Goal: Communication & Community: Participate in discussion

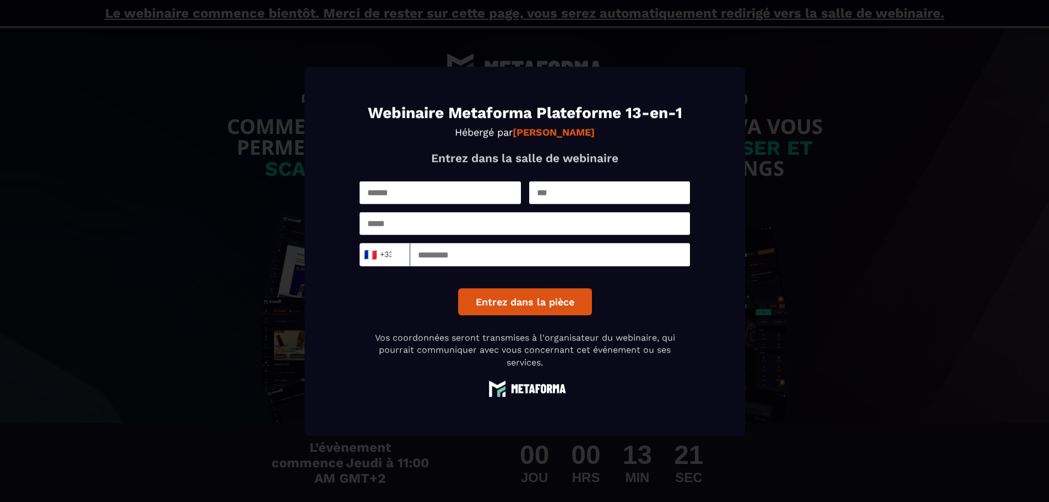
type input "*****"
type input "**********"
click at [450, 254] on input "*********" at bounding box center [550, 254] width 280 height 23
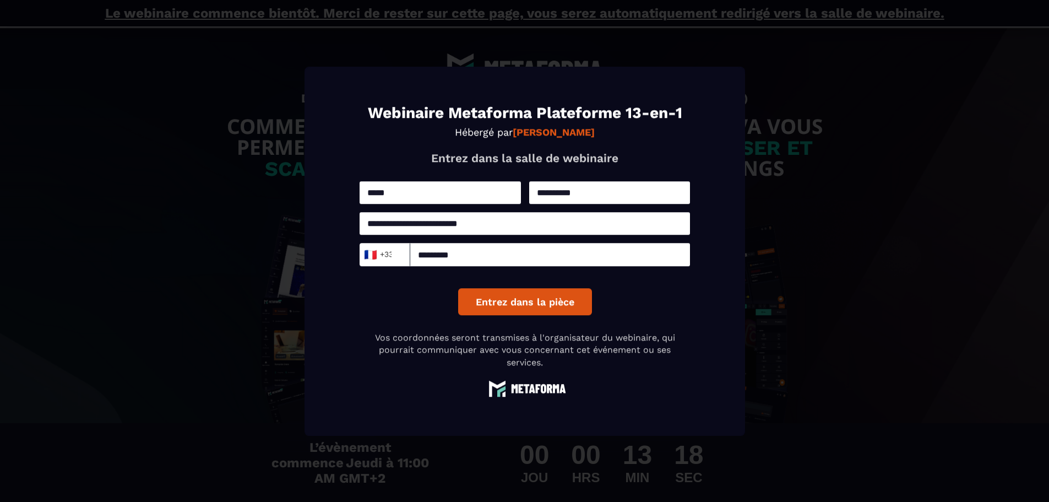
click at [450, 254] on input "*********" at bounding box center [550, 254] width 280 height 23
type input "*********"
click at [490, 307] on button "Entrez dans la pièce" at bounding box center [525, 301] width 134 height 27
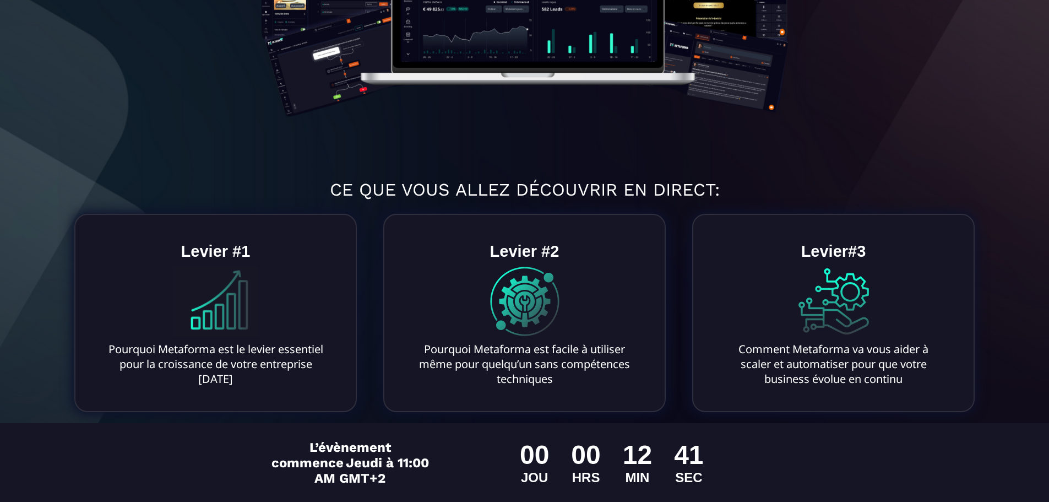
scroll to position [361, 0]
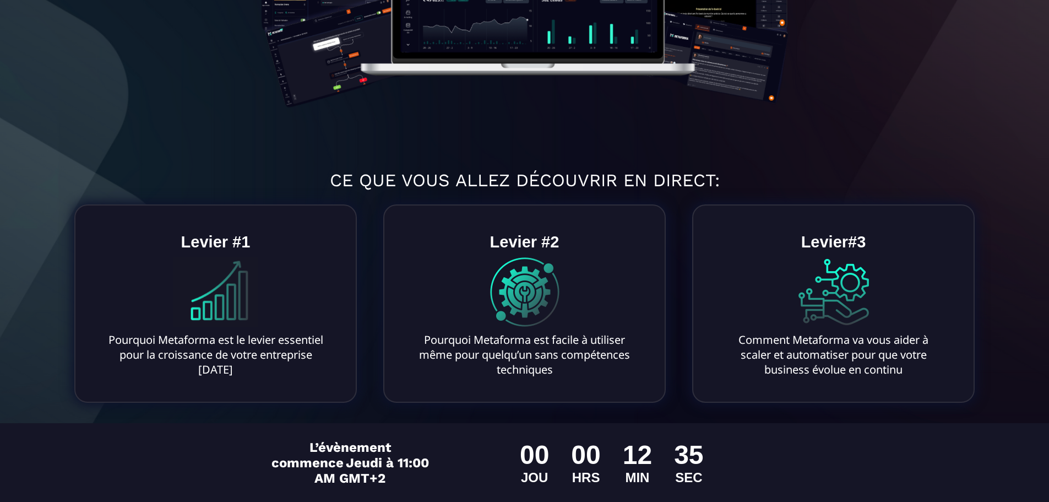
drag, startPoint x: 102, startPoint y: 337, endPoint x: 275, endPoint y: 366, distance: 175.9
click at [275, 366] on text "Pourquoi Metaforma est le levier essentiel pour la croissance de votre entrepri…" at bounding box center [215, 354] width 227 height 50
drag, startPoint x: 210, startPoint y: 348, endPoint x: 232, endPoint y: 331, distance: 27.9
click at [232, 331] on text "Pourquoi Metaforma est le levier essentiel pour la croissance de votre entrepri…" at bounding box center [215, 354] width 227 height 50
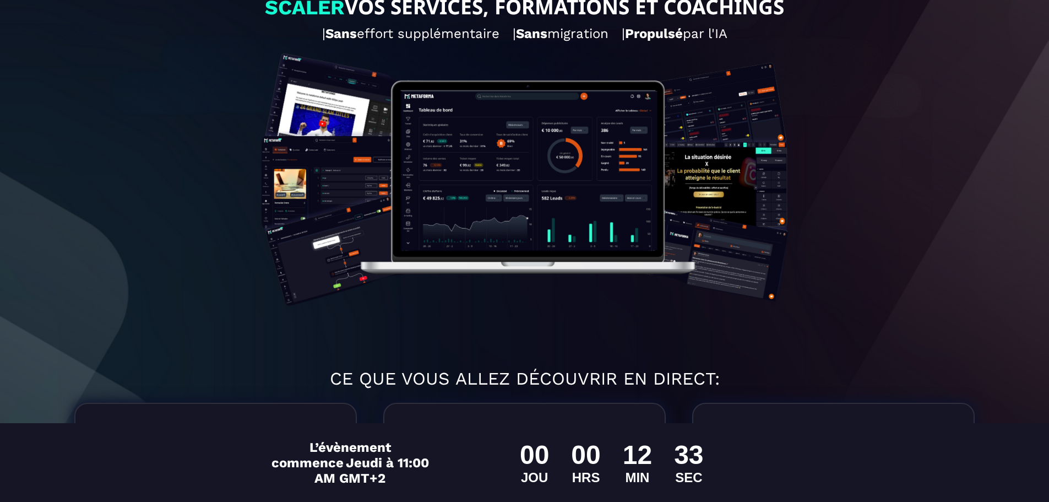
scroll to position [0, 0]
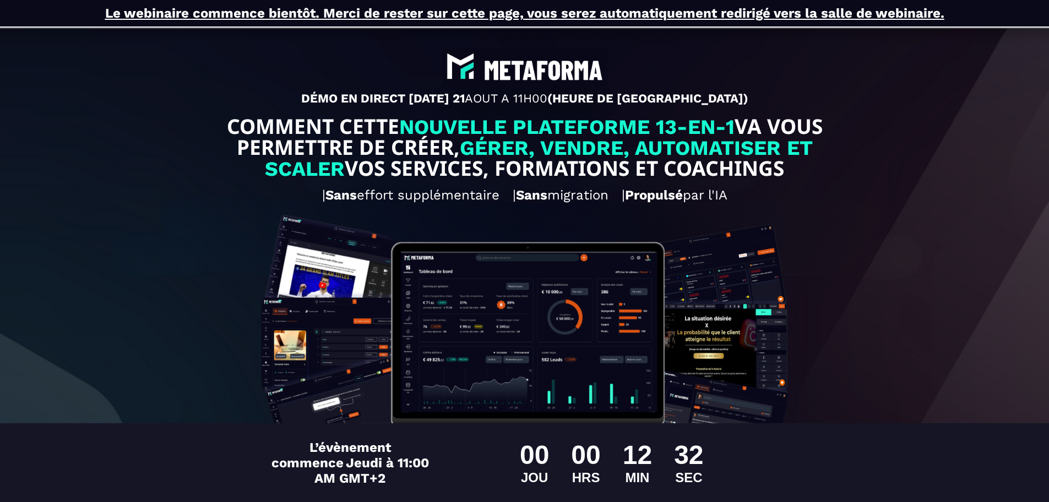
drag, startPoint x: 471, startPoint y: 72, endPoint x: 588, endPoint y: 70, distance: 116.8
click at [588, 70] on img at bounding box center [524, 66] width 165 height 37
drag, startPoint x: 514, startPoint y: 61, endPoint x: 596, endPoint y: 64, distance: 82.7
click at [596, 64] on img at bounding box center [524, 66] width 165 height 37
click at [489, 298] on img at bounding box center [525, 365] width 558 height 314
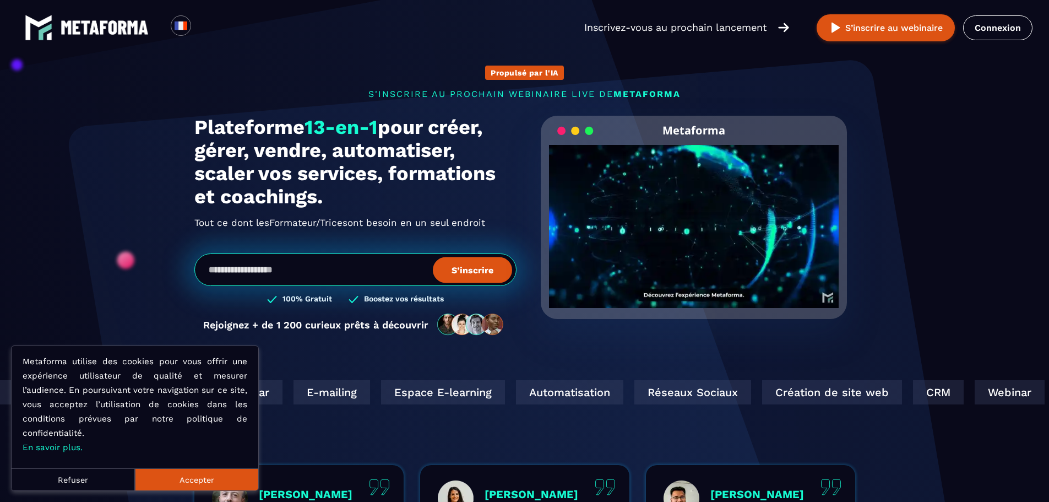
click at [271, 276] on input "email" at bounding box center [355, 269] width 322 height 32
click at [161, 229] on section "Propulsé par l'IA s'inscrire au prochain webinaire live de METAFORMA Prochainem…" at bounding box center [524, 353] width 1049 height 707
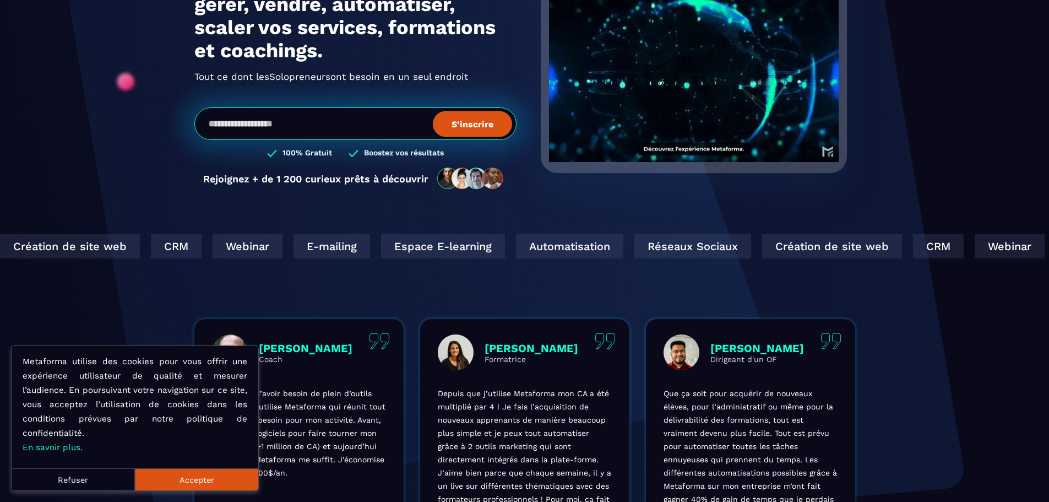
scroll to position [165, 0]
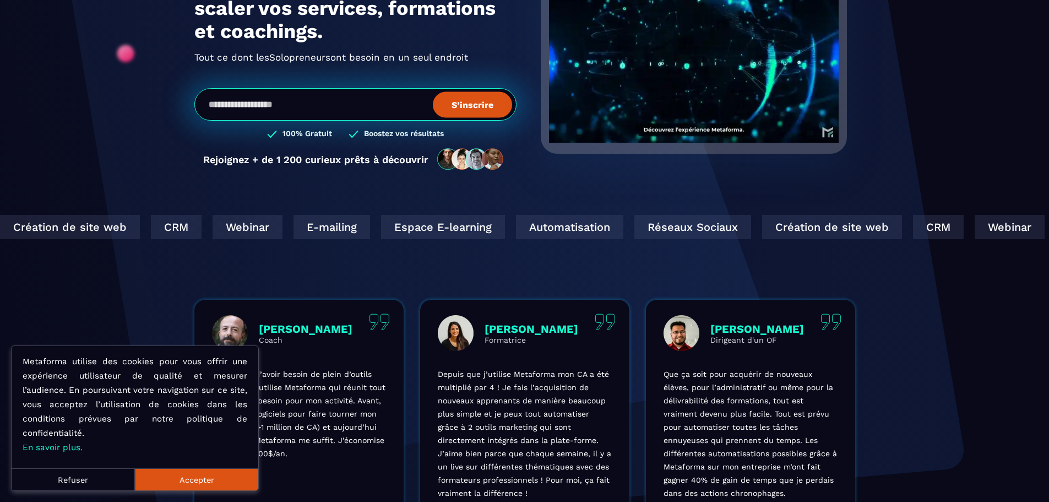
click at [203, 480] on button "Accepter" at bounding box center [196, 479] width 123 height 22
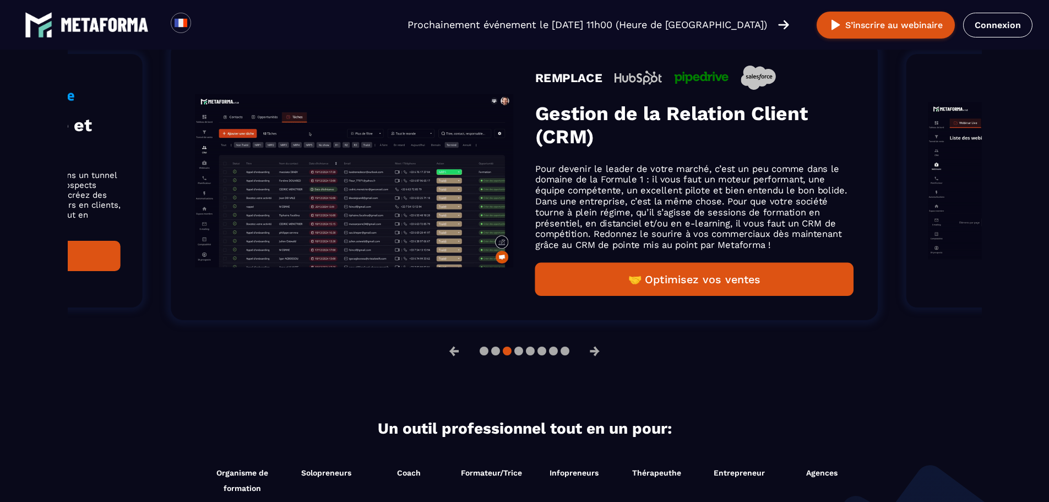
scroll to position [771, 0]
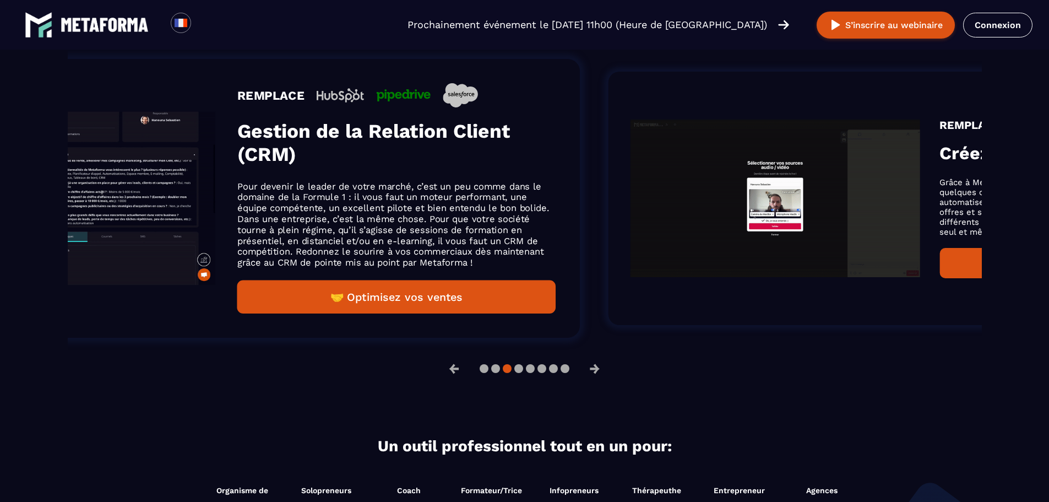
drag, startPoint x: 903, startPoint y: 202, endPoint x: 502, endPoint y: 230, distance: 402.5
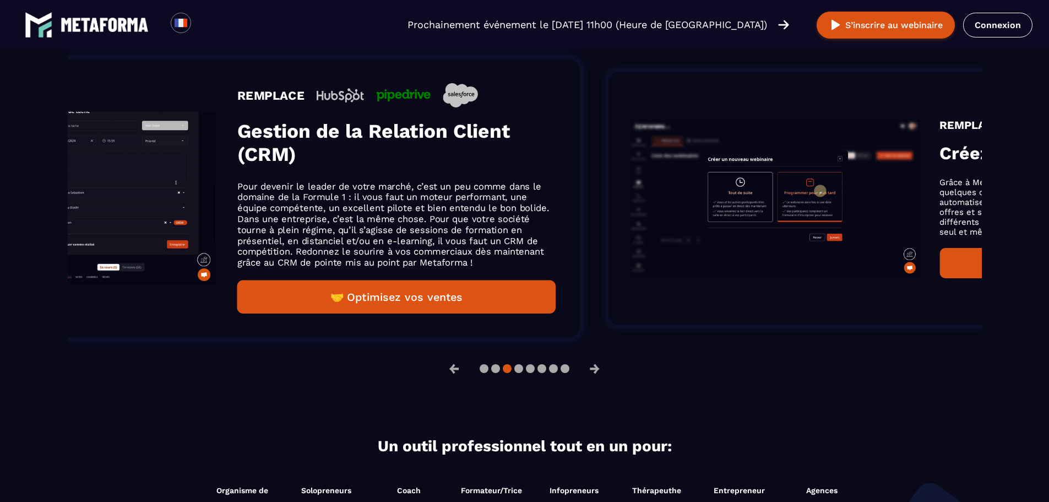
click at [578, 232] on li "REMPLACE Créez vos webinars Grâce à Metaforma, créez des webinars en haute défi…" at bounding box center [929, 198] width 703 height 314
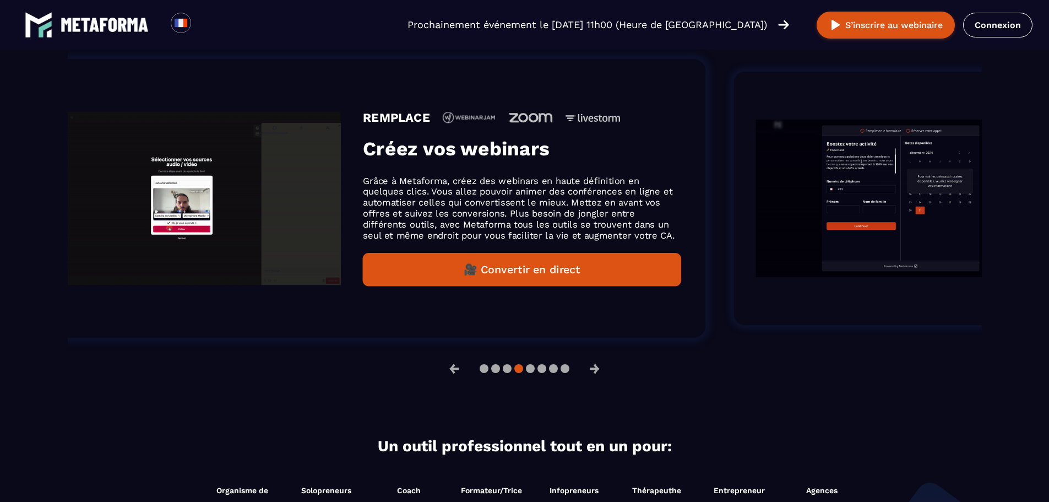
drag, startPoint x: 671, startPoint y: 200, endPoint x: 463, endPoint y: 221, distance: 209.8
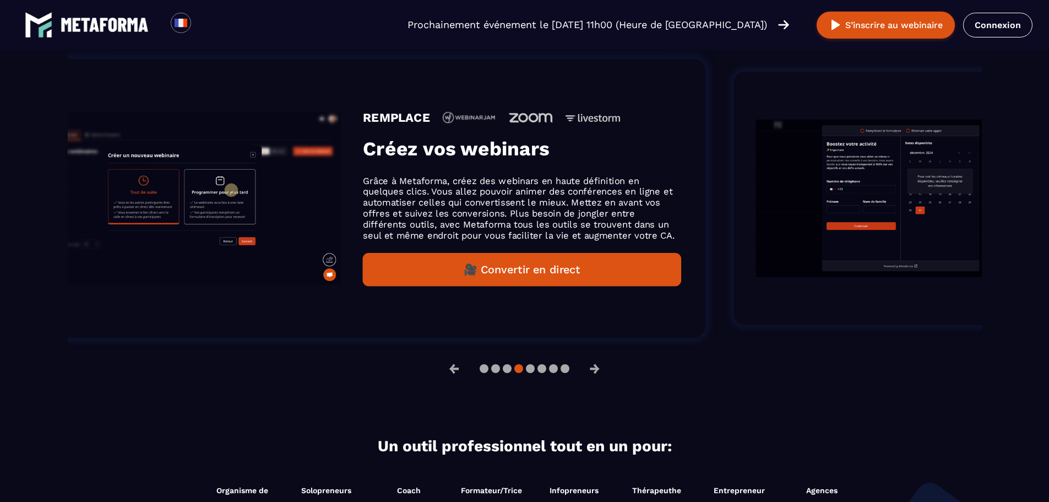
click at [463, 220] on p "Grâce à Metaforma, créez des webinars en haute définition en quelques clics. Vo…" at bounding box center [522, 208] width 318 height 66
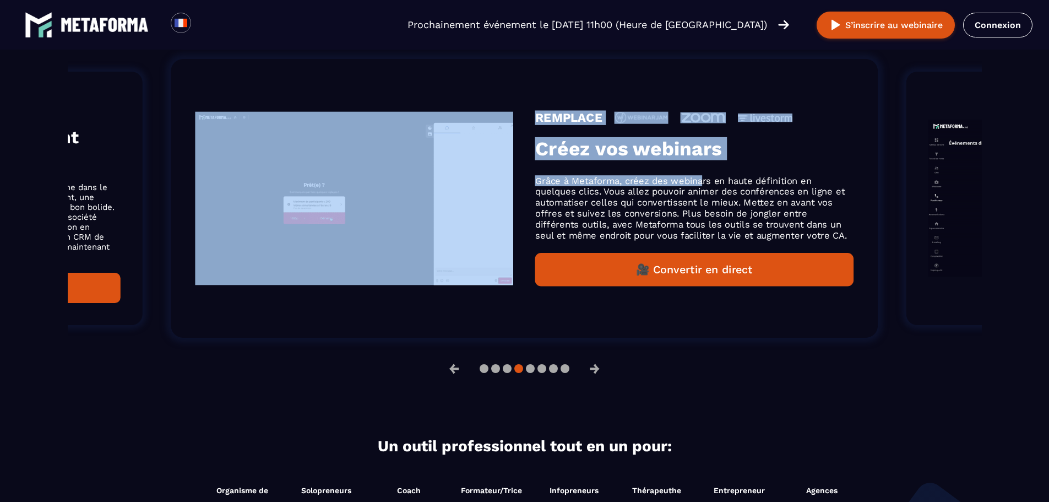
drag, startPoint x: 700, startPoint y: 185, endPoint x: 334, endPoint y: 194, distance: 365.8
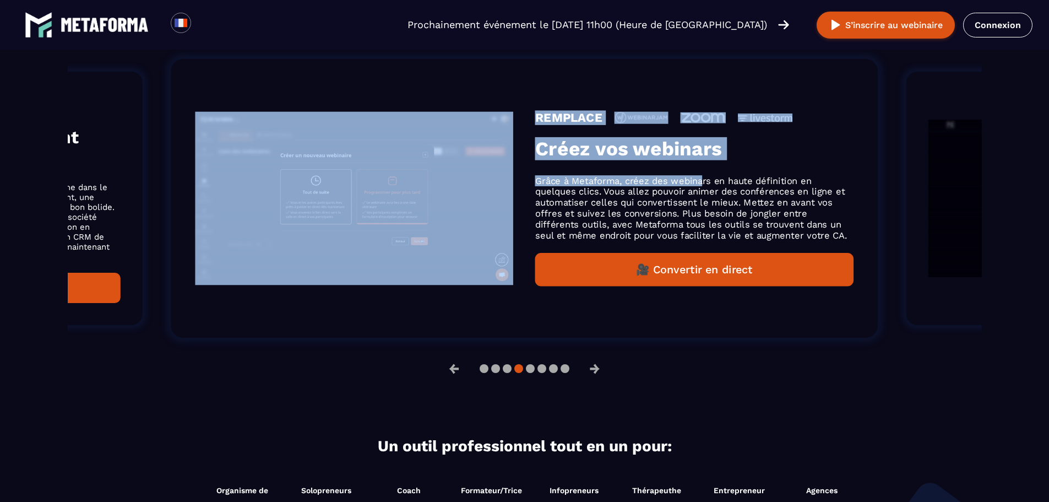
click at [334, 194] on div "REMPLACE Créez vos webinars Grâce à Metaforma, créez des webinars en haute défi…" at bounding box center [524, 198] width 707 height 279
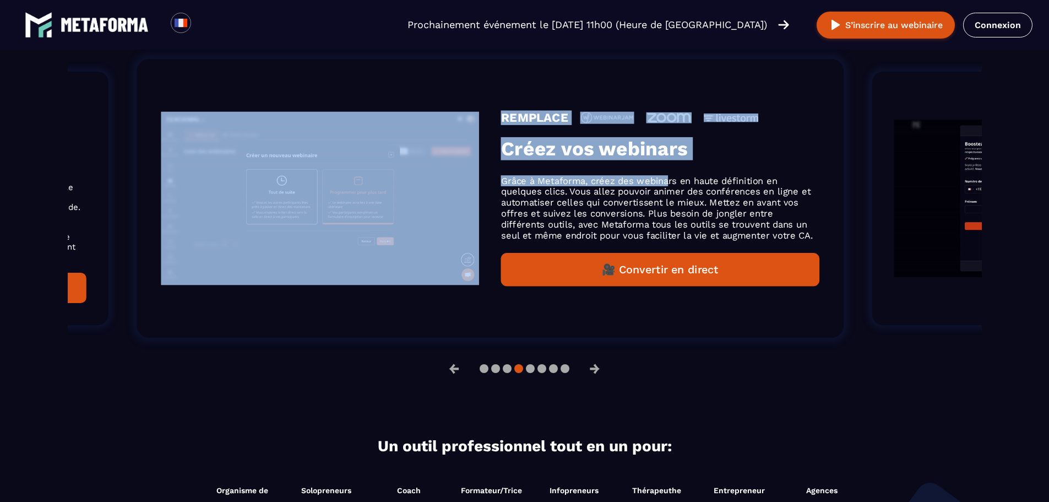
drag, startPoint x: 745, startPoint y: 197, endPoint x: 293, endPoint y: 235, distance: 453.8
click at [501, 235] on p "Grâce à Metaforma, créez des webinars en haute définition en quelques clics. Vo…" at bounding box center [660, 208] width 318 height 66
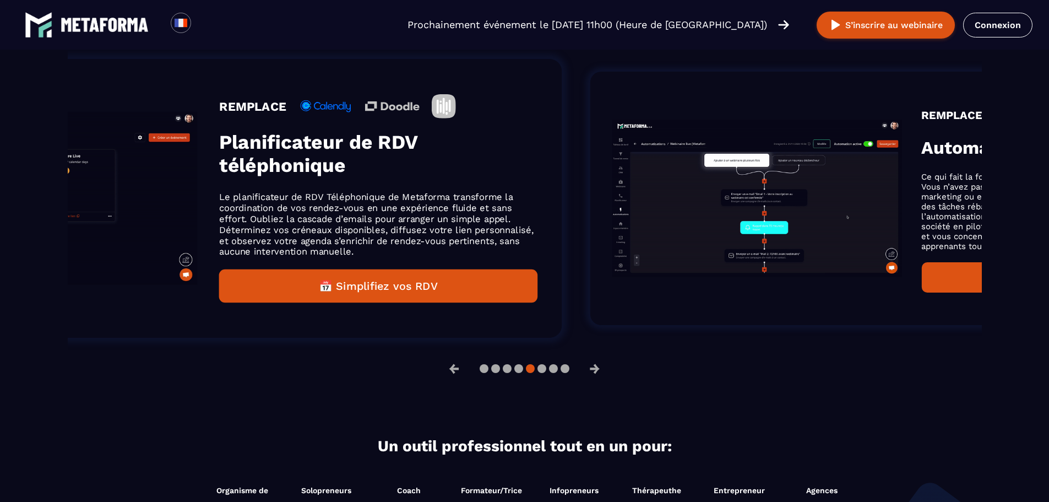
drag, startPoint x: 808, startPoint y: 176, endPoint x: 315, endPoint y: 196, distance: 493.9
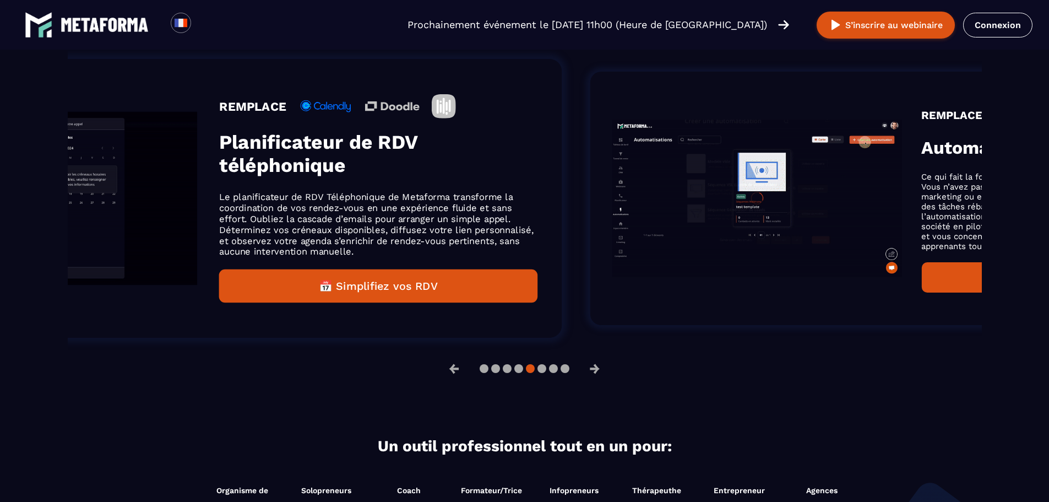
click at [325, 194] on div "REMPLACE Planificateur de RDV téléphonique Le planificateur de RDV Téléphonique…" at bounding box center [378, 198] width 318 height 208
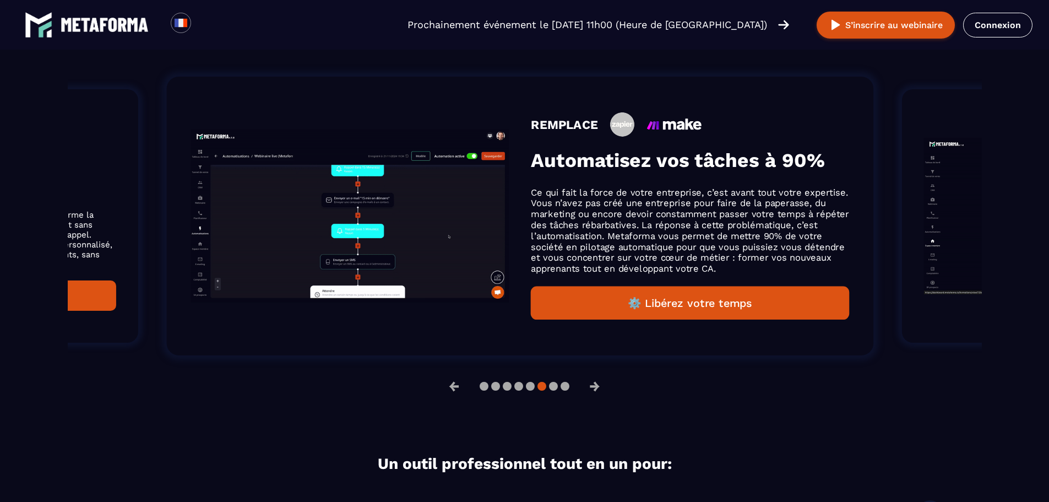
scroll to position [789, 0]
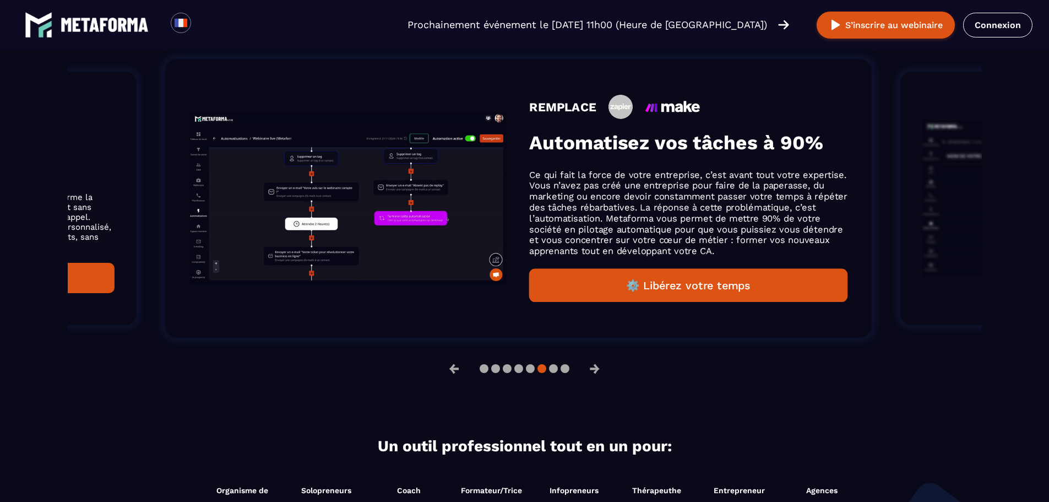
drag, startPoint x: 708, startPoint y: 166, endPoint x: 702, endPoint y: 166, distance: 6.1
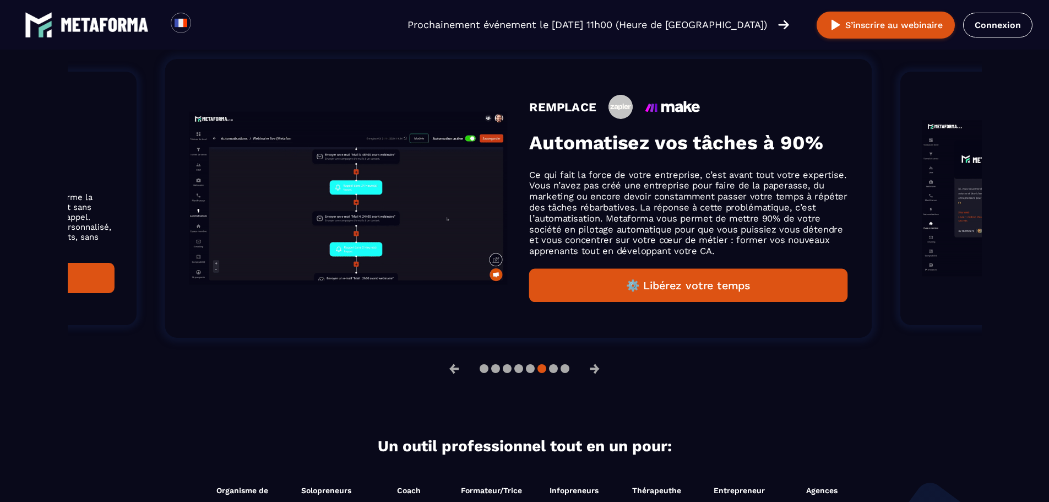
click at [702, 166] on div "REMPLACE Automatisez vos tâches à 90% Ce qui fait la force de votre entreprise,…" at bounding box center [688, 198] width 318 height 207
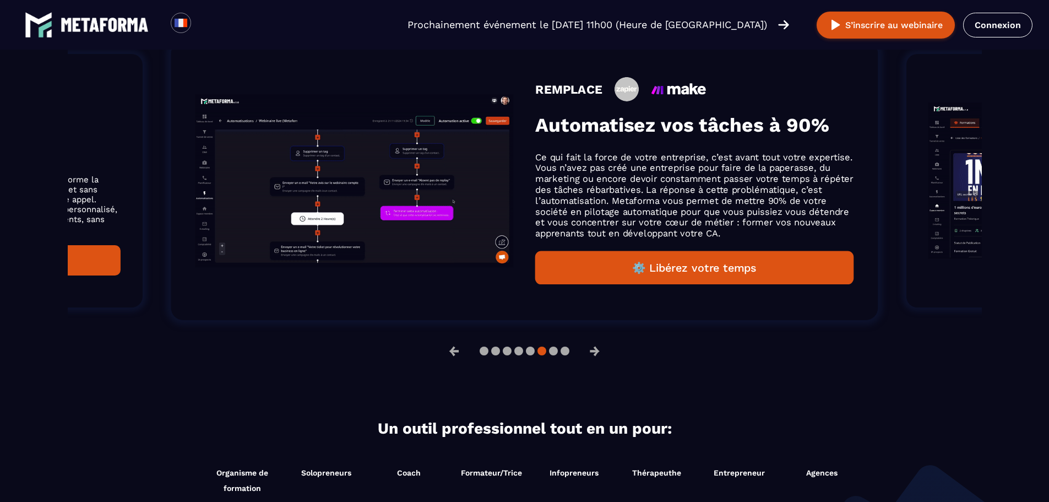
scroll to position [771, 0]
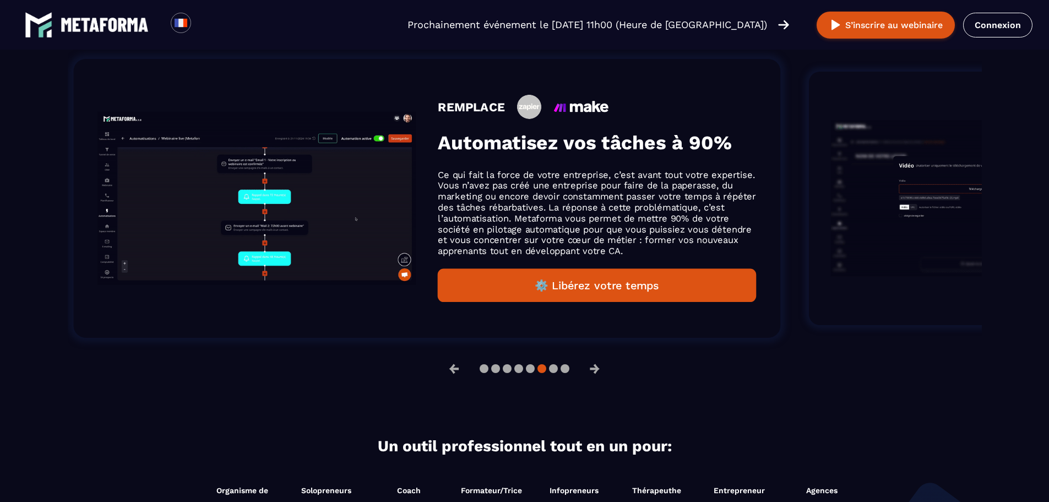
drag, startPoint x: 727, startPoint y: 204, endPoint x: 406, endPoint y: 202, distance: 321.1
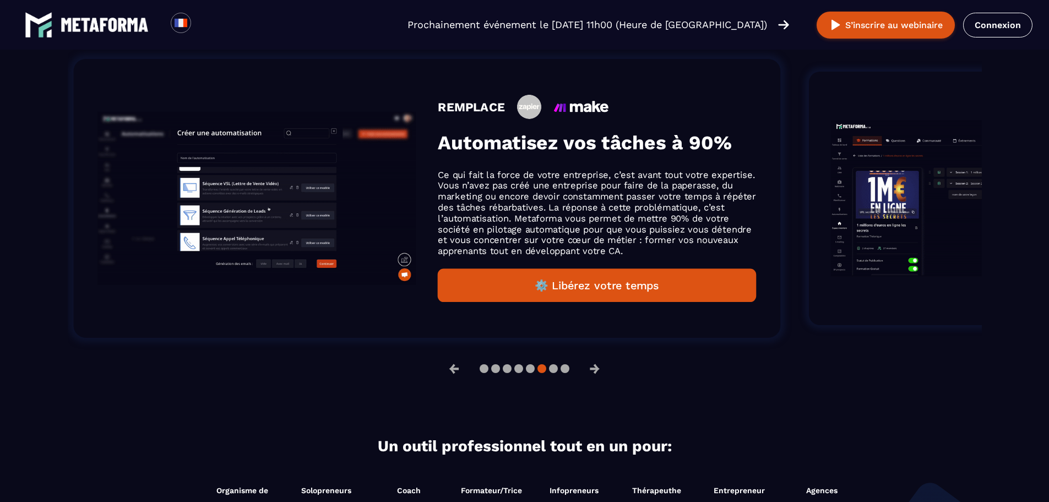
click at [438, 202] on p "Ce qui fait la force de votre entreprise, c’est avant tout votre expertise. Vou…" at bounding box center [597, 212] width 318 height 87
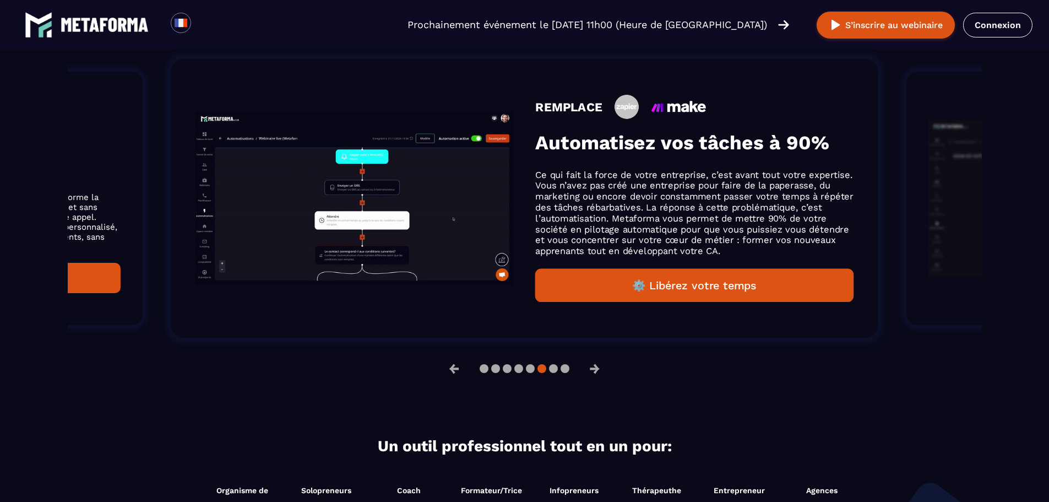
drag, startPoint x: 710, startPoint y: 188, endPoint x: 363, endPoint y: 216, distance: 348.1
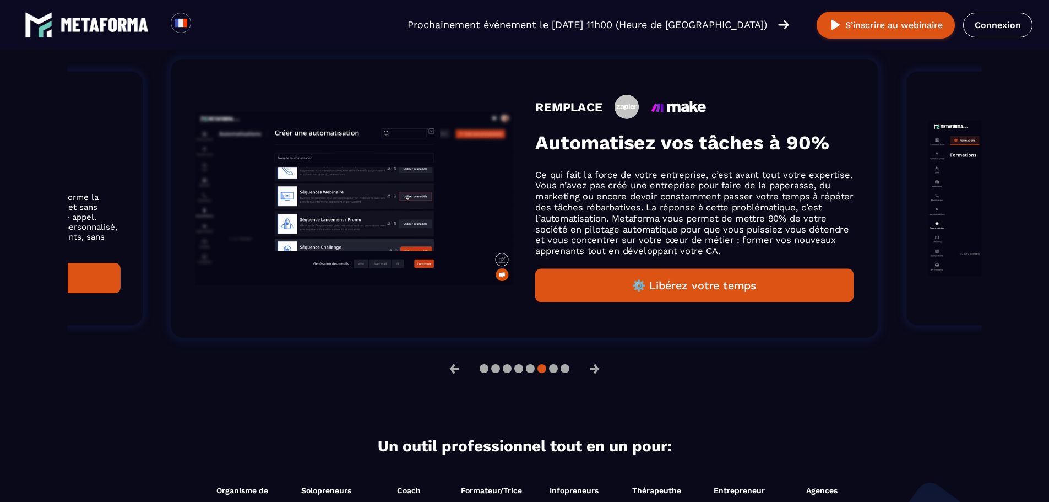
click at [364, 216] on div "REMPLACE Automatisez vos tâches à 90% Ce qui fait la force de votre entreprise,…" at bounding box center [524, 198] width 707 height 279
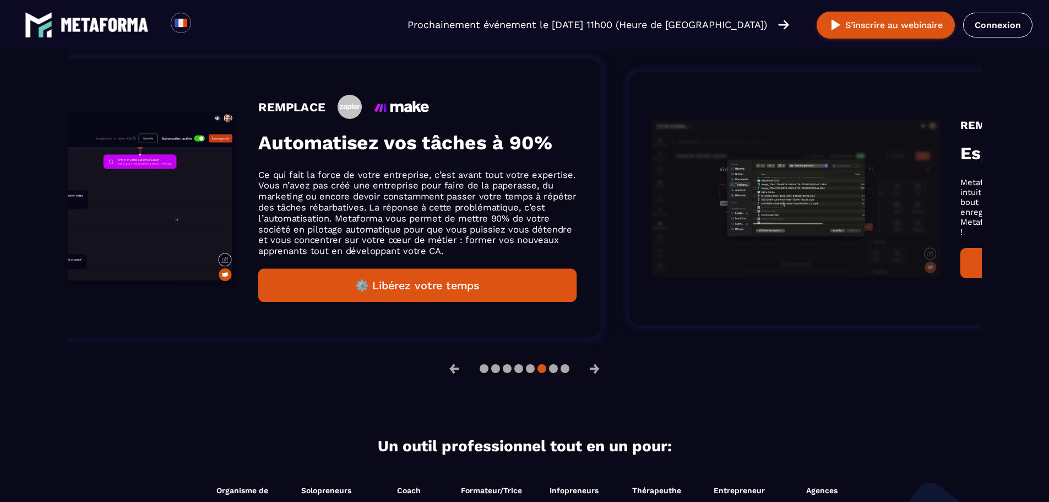
drag, startPoint x: 709, startPoint y: 177, endPoint x: 321, endPoint y: 204, distance: 388.7
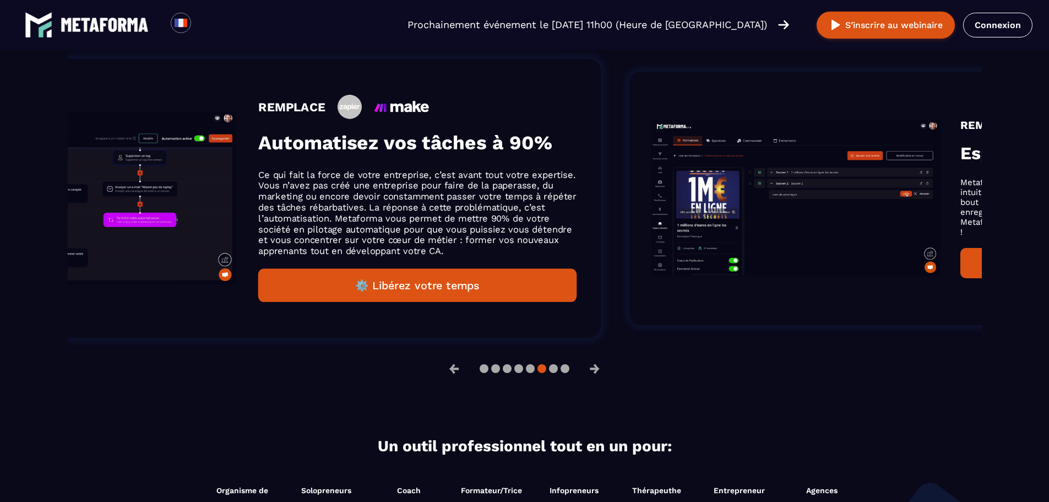
click at [340, 204] on p "Ce qui fait la force de votre entreprise, c’est avant tout votre expertise. Vou…" at bounding box center [417, 212] width 318 height 87
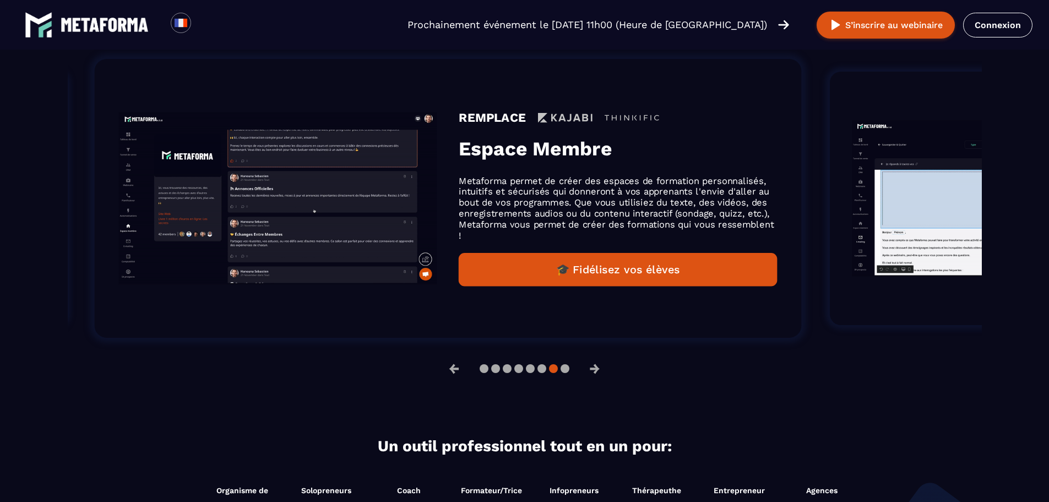
drag, startPoint x: 806, startPoint y: 193, endPoint x: 481, endPoint y: 197, distance: 325.5
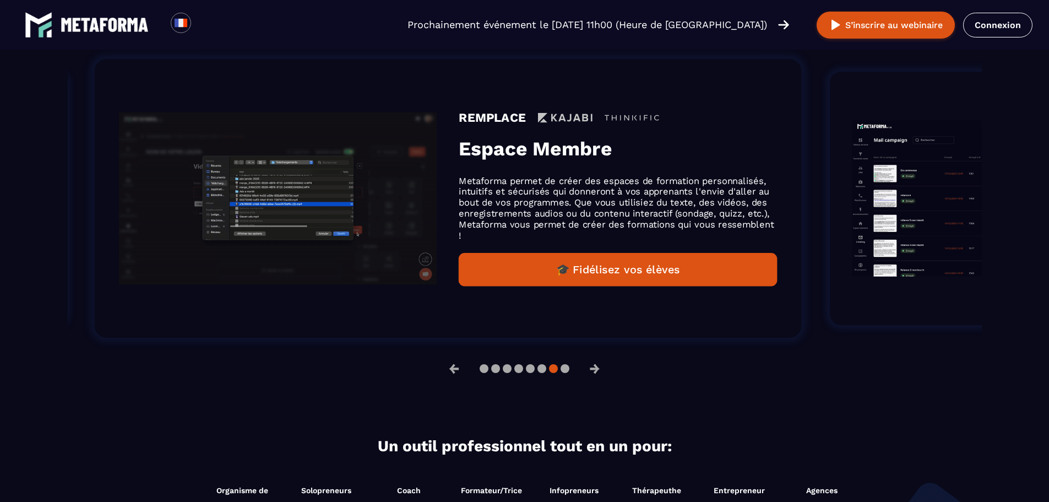
click at [486, 197] on p "Metaforma permet de créer des espaces de formation personnalisés, intuitifs et …" at bounding box center [618, 208] width 318 height 66
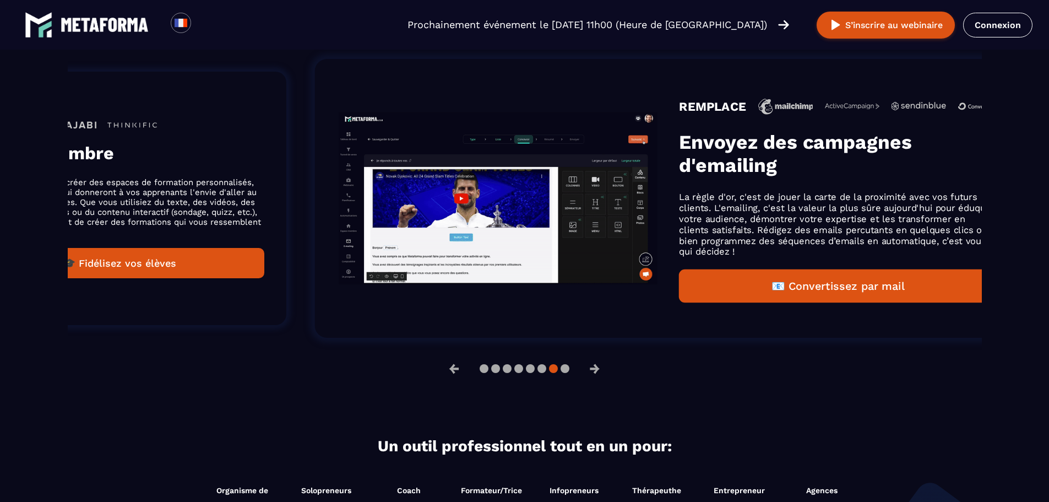
drag, startPoint x: 881, startPoint y: 167, endPoint x: 247, endPoint y: 218, distance: 636.0
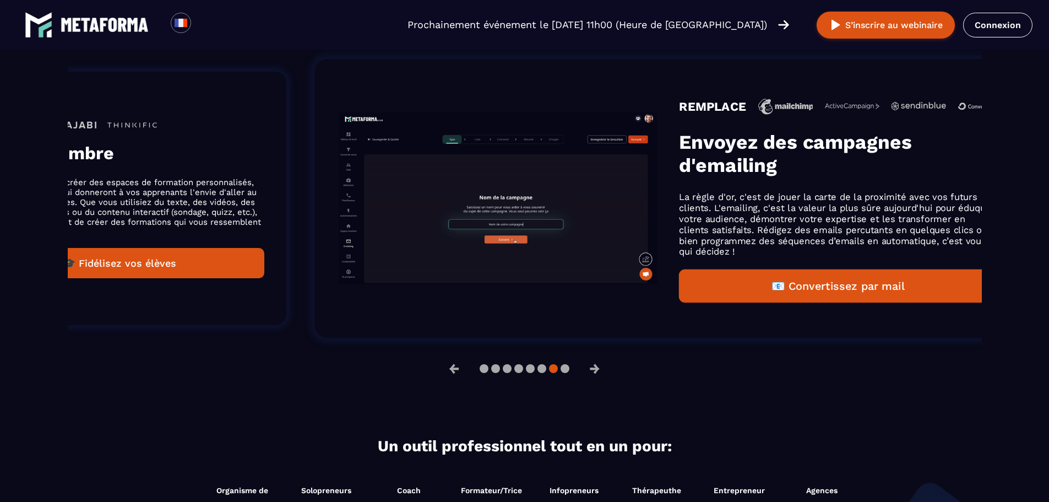
click at [281, 218] on li "REMPLACE Envoyez des campagnes d'emailing La règle d'or, c'est de jouer la cart…" at bounding box center [668, 198] width 774 height 345
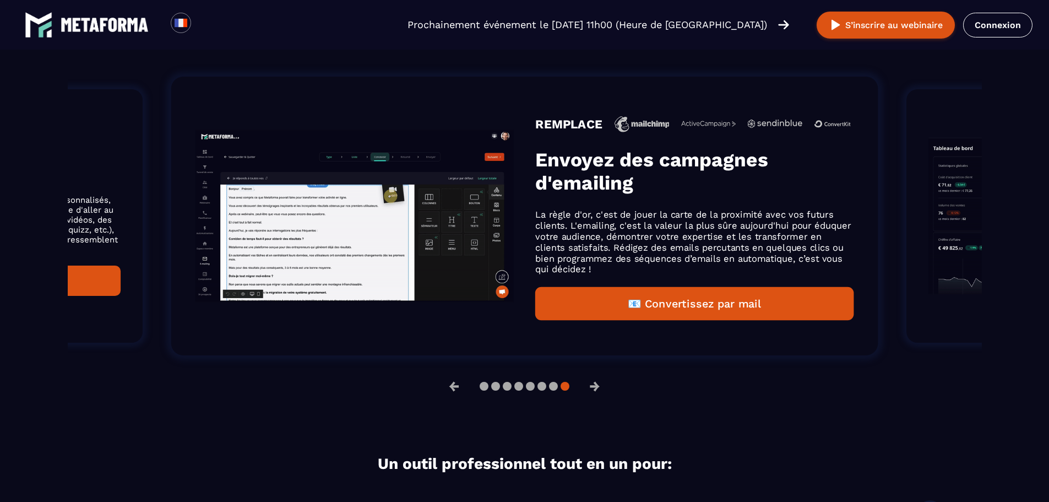
scroll to position [789, 0]
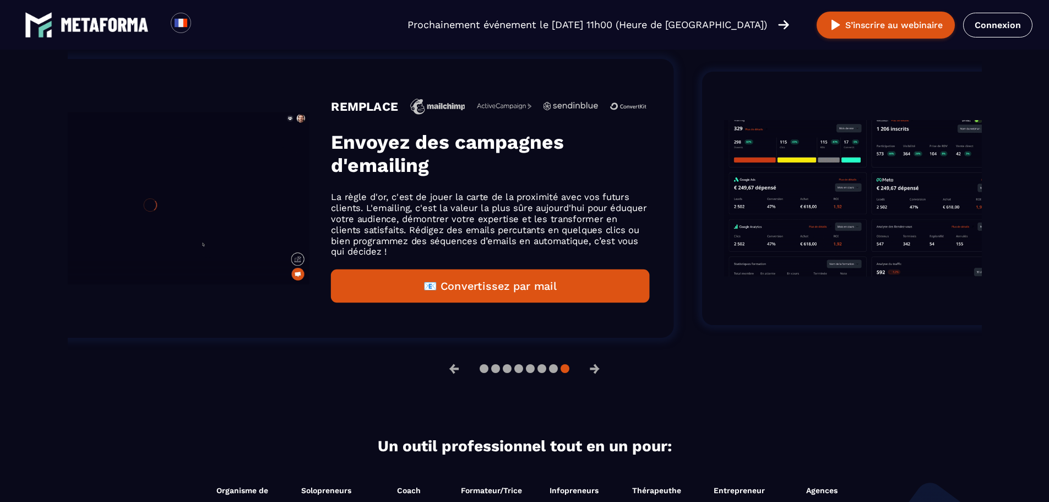
drag, startPoint x: 604, startPoint y: 188, endPoint x: 243, endPoint y: 205, distance: 361.7
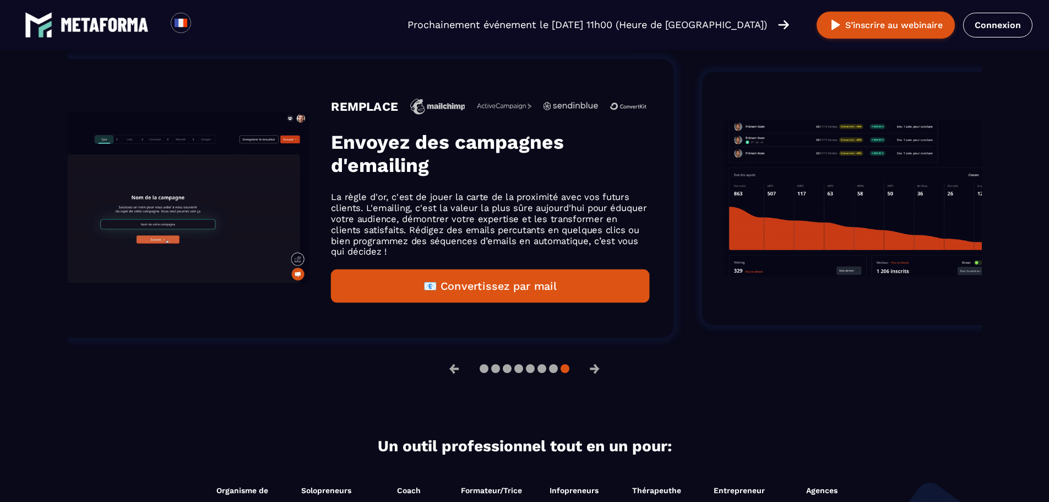
click at [331, 205] on div "REMPLACE Envoyez des campagnes d'emailing La règle d'or, c'est de jouer la cart…" at bounding box center [490, 198] width 318 height 208
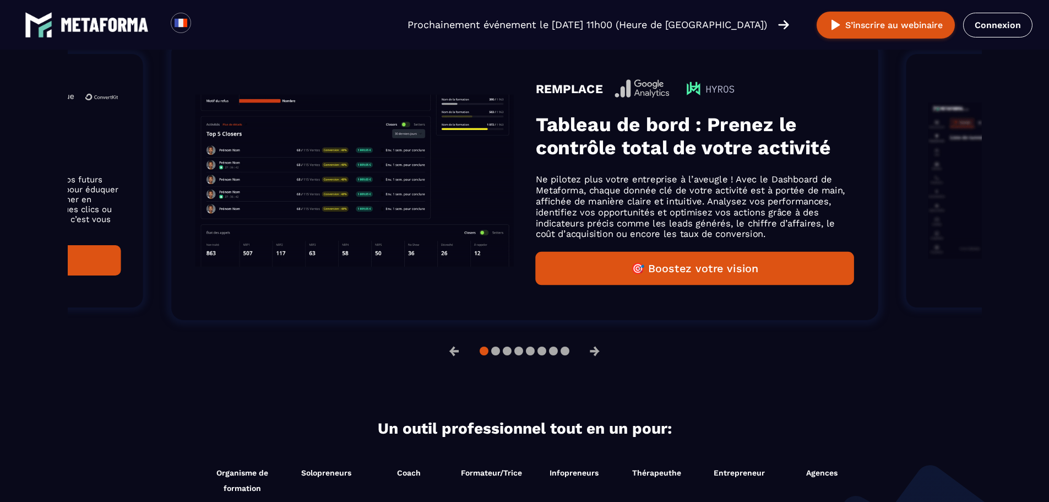
scroll to position [771, 0]
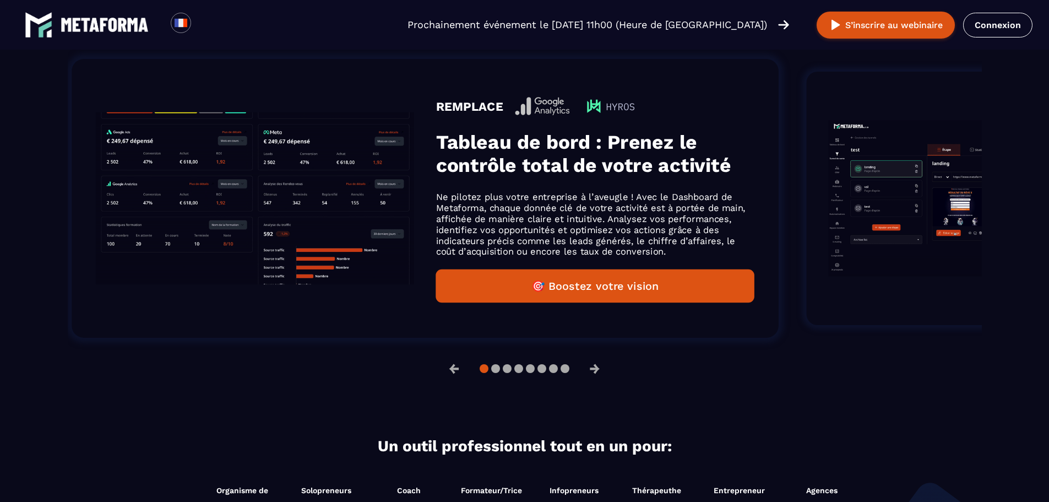
drag, startPoint x: 802, startPoint y: 170, endPoint x: 389, endPoint y: 199, distance: 413.6
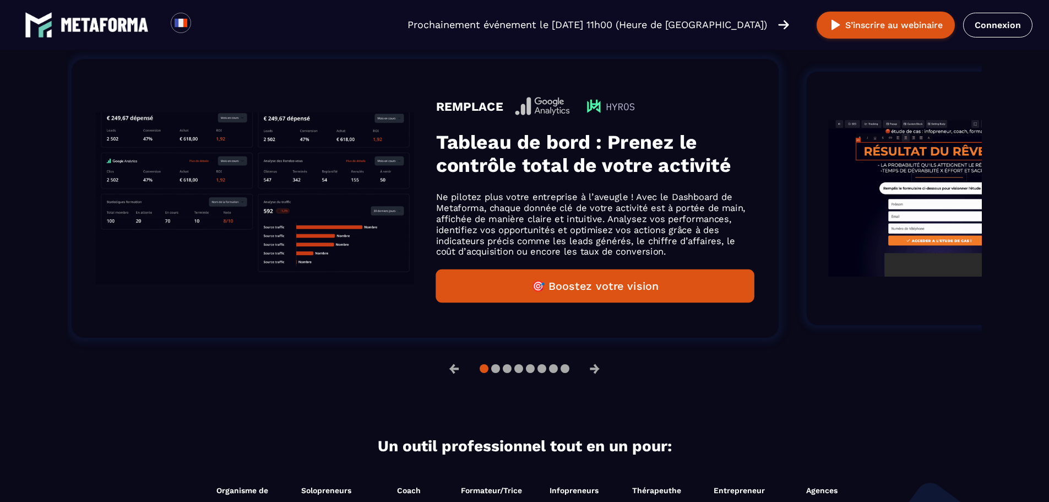
click at [389, 199] on li "REMPLACE Tableau de bord : Prenez le contrôle total de votre activité Ne pilote…" at bounding box center [425, 198] width 774 height 345
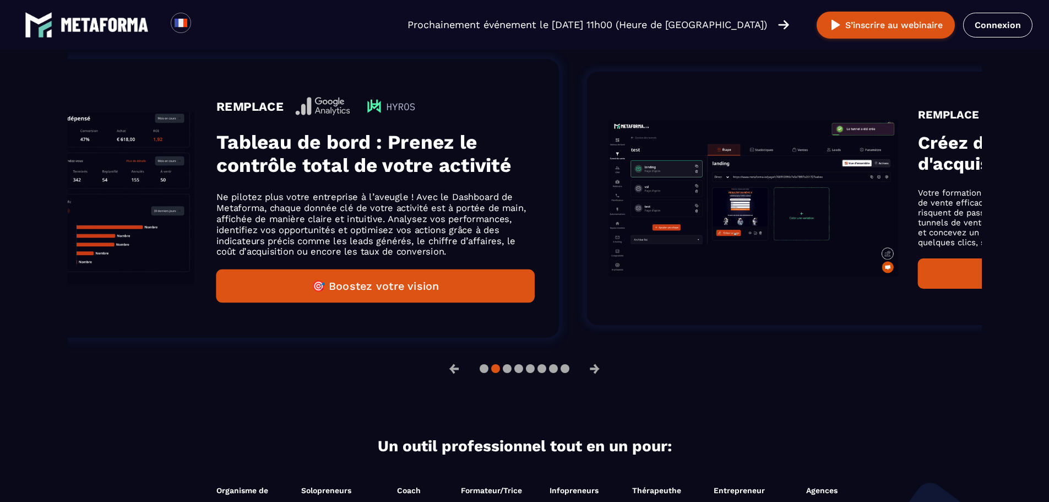
drag, startPoint x: 340, startPoint y: 156, endPoint x: 724, endPoint y: 155, distance: 383.9
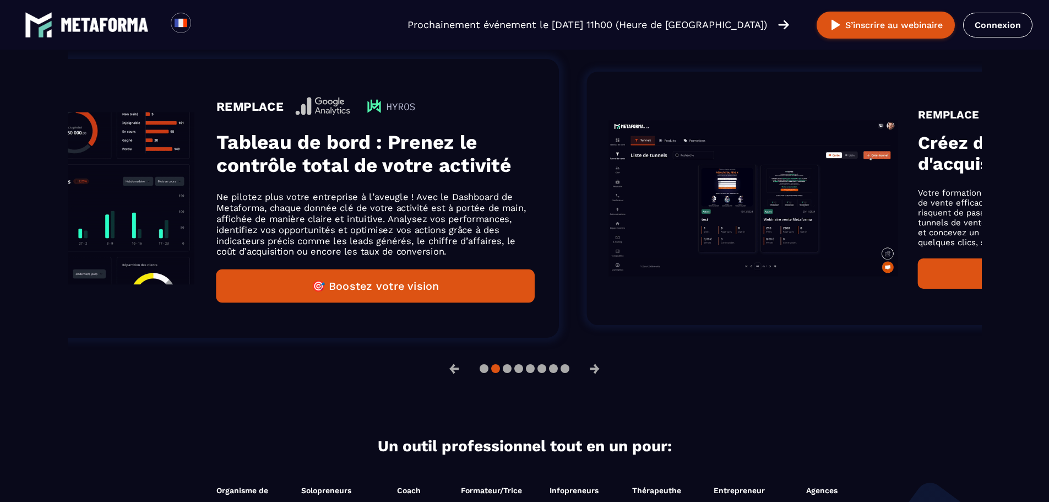
click at [724, 155] on img "Gallery" at bounding box center [753, 198] width 289 height 156
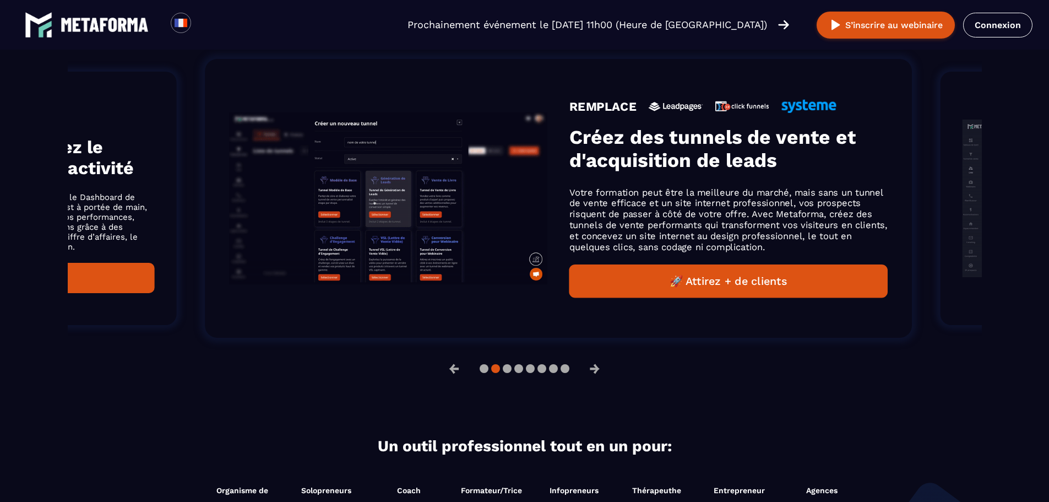
drag, startPoint x: 456, startPoint y: 174, endPoint x: 450, endPoint y: 199, distance: 25.5
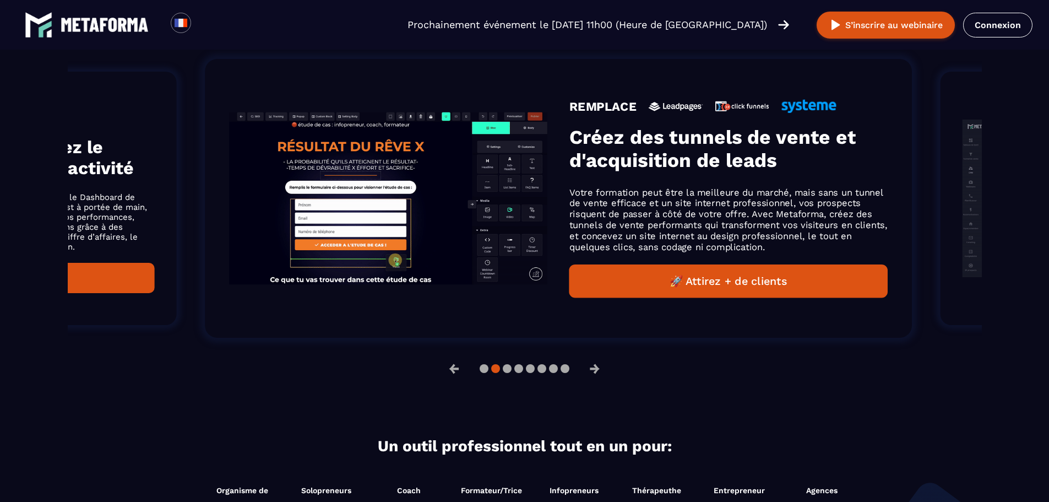
click at [450, 199] on img "Gallery" at bounding box center [389, 198] width 318 height 172
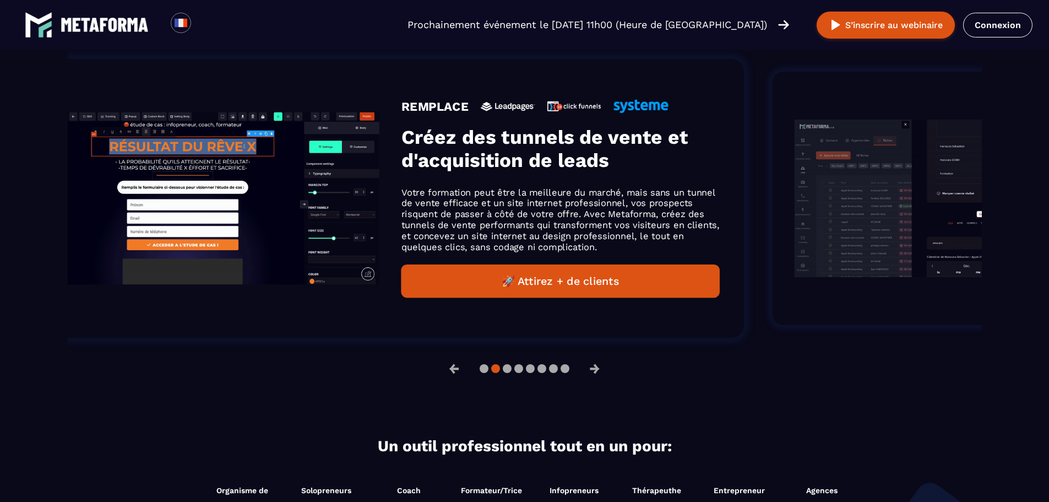
drag, startPoint x: 805, startPoint y: 153, endPoint x: 546, endPoint y: 185, distance: 260.3
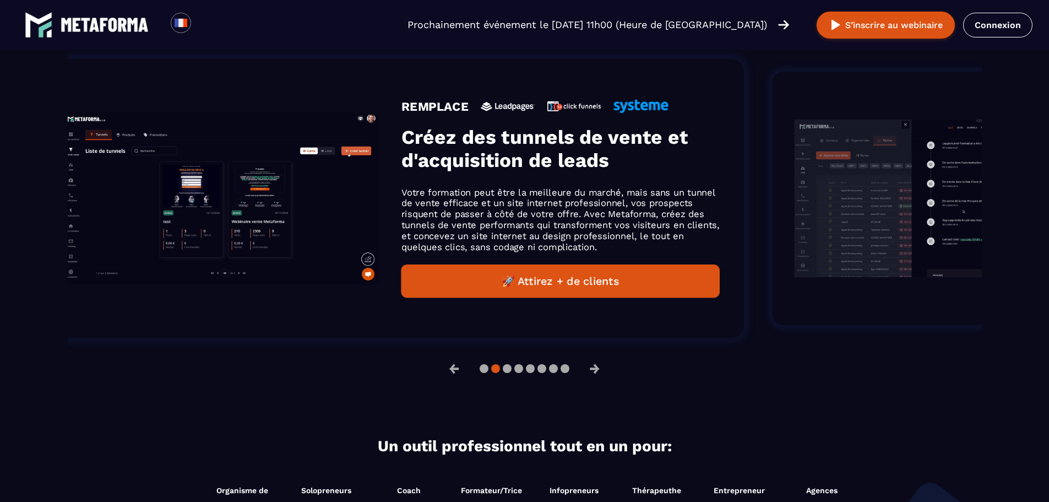
click at [551, 185] on div "REMPLACE Créez des tunnels de vente et d'acquisition de leads Votre formation p…" at bounding box center [560, 198] width 318 height 199
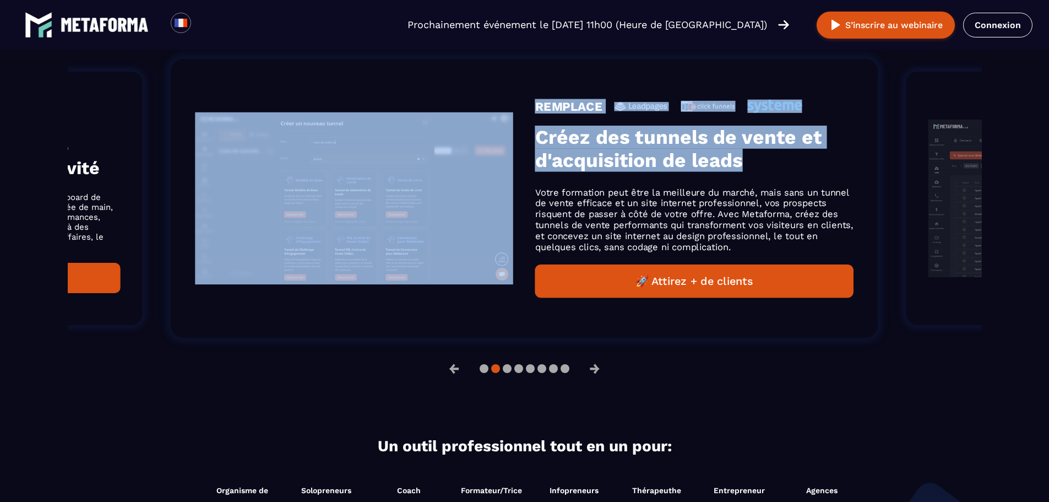
drag, startPoint x: 816, startPoint y: 167, endPoint x: 359, endPoint y: 209, distance: 459.0
click at [380, 210] on div "REMPLACE Créez des tunnels de vente et d'acquisition de leads Votre formation p…" at bounding box center [524, 198] width 707 height 279
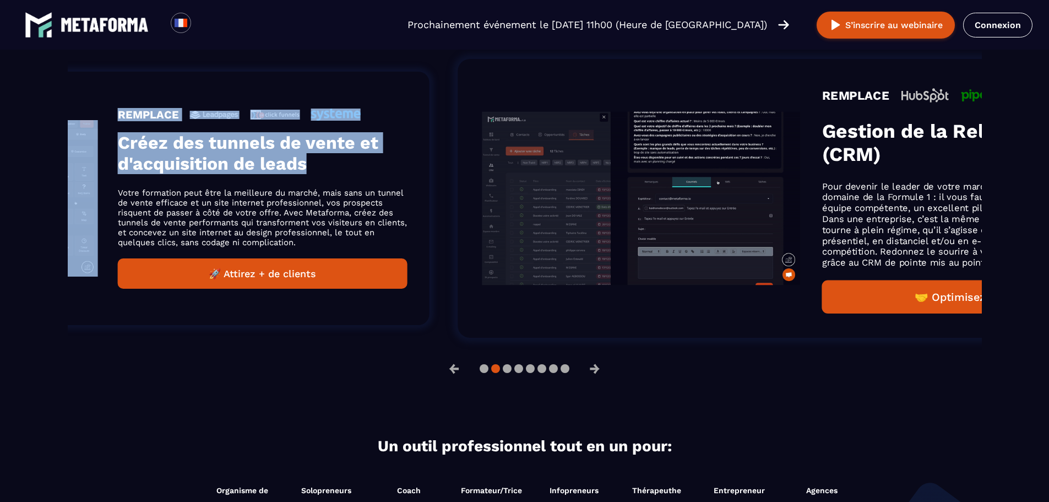
drag, startPoint x: 775, startPoint y: 194, endPoint x: 219, endPoint y: 217, distance: 557.2
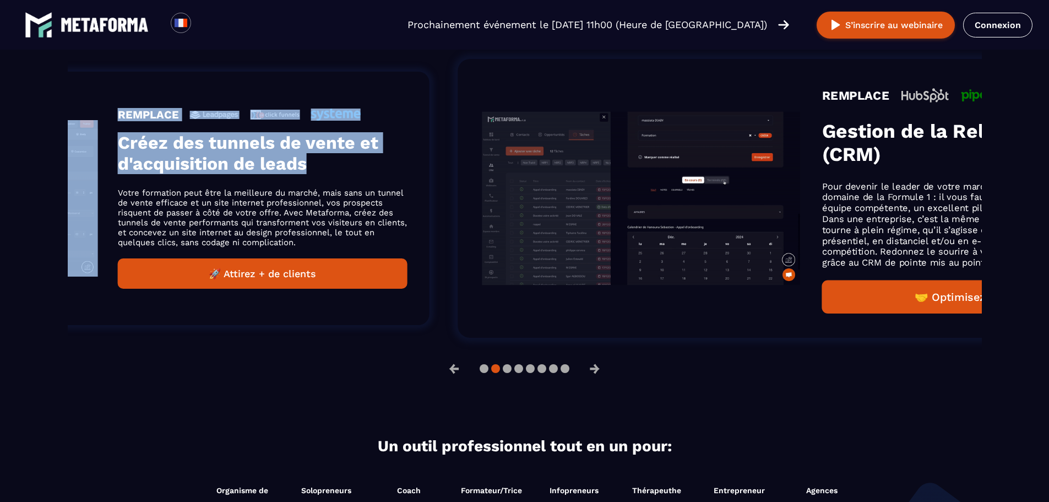
click at [225, 216] on p "Votre formation peut être la meilleure du marché, mais sans un tunnel de vente …" at bounding box center [262, 217] width 289 height 59
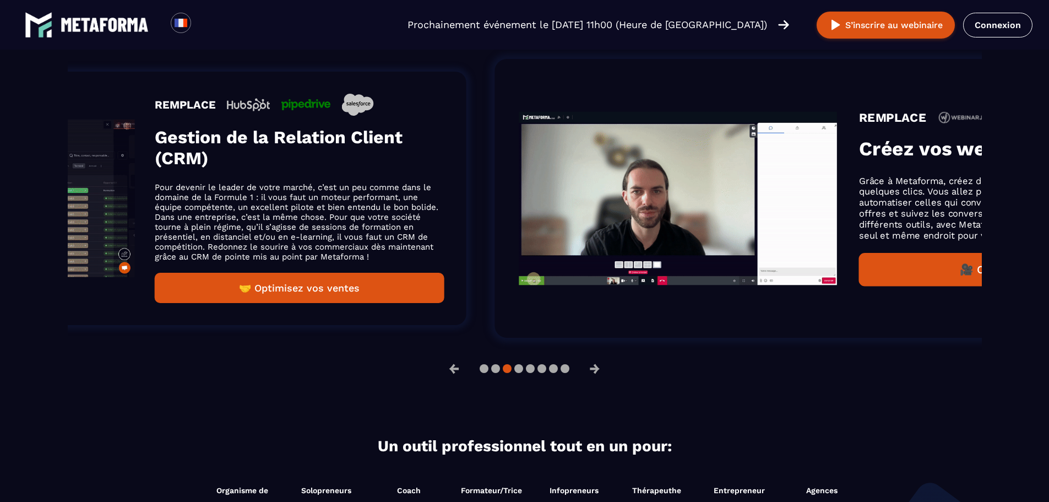
drag, startPoint x: 816, startPoint y: 191, endPoint x: 256, endPoint y: 234, distance: 561.8
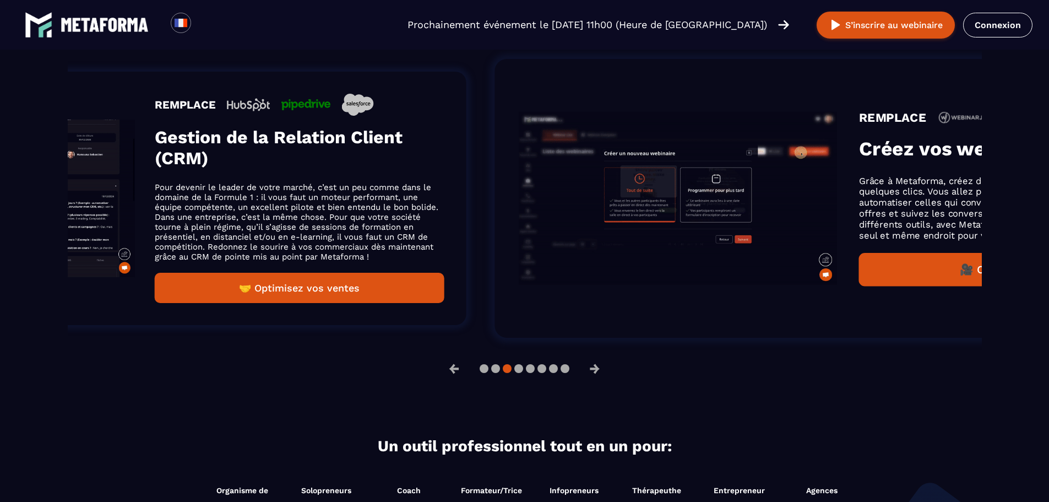
click at [302, 234] on p "Pour devenir le leader de votre marché, c’est un peu comme dans le domaine de l…" at bounding box center [299, 221] width 289 height 79
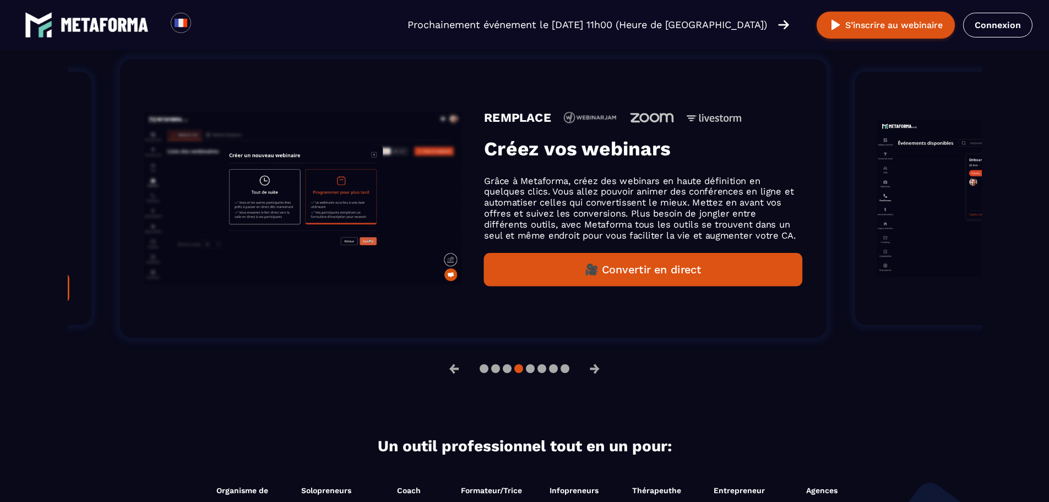
drag, startPoint x: 743, startPoint y: 170, endPoint x: 276, endPoint y: 205, distance: 468.9
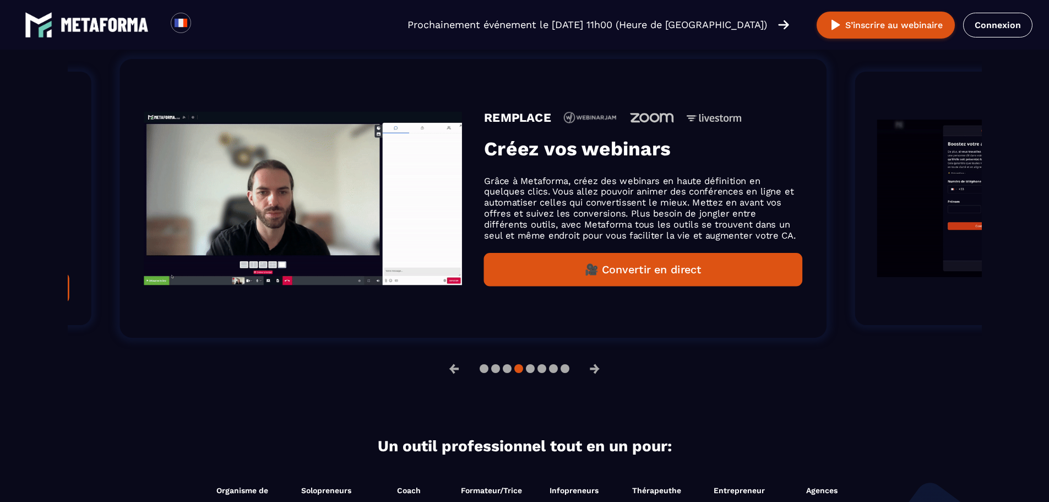
click at [484, 205] on div "REMPLACE Créez vos webinars Grâce à Metaforma, créez des webinars en haute défi…" at bounding box center [643, 199] width 318 height 176
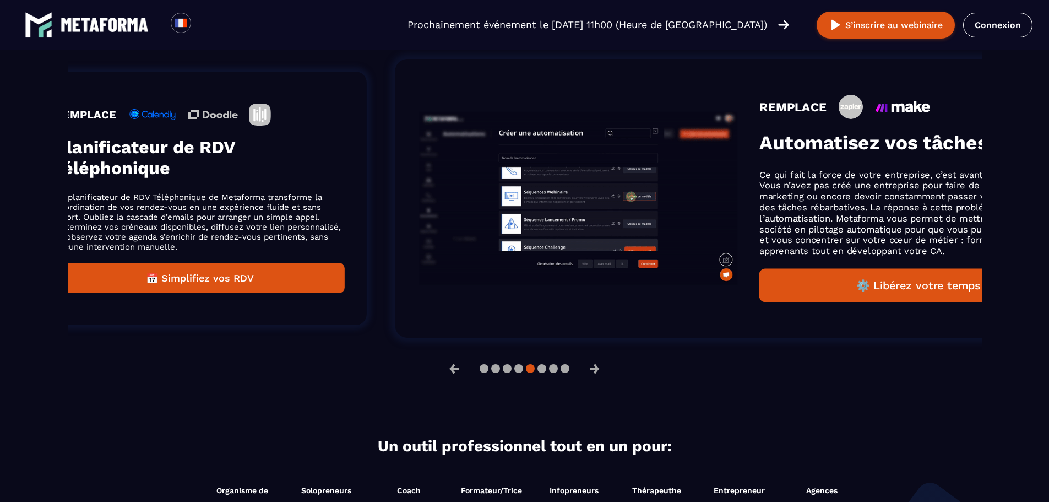
drag, startPoint x: 753, startPoint y: 168, endPoint x: 237, endPoint y: 234, distance: 519.7
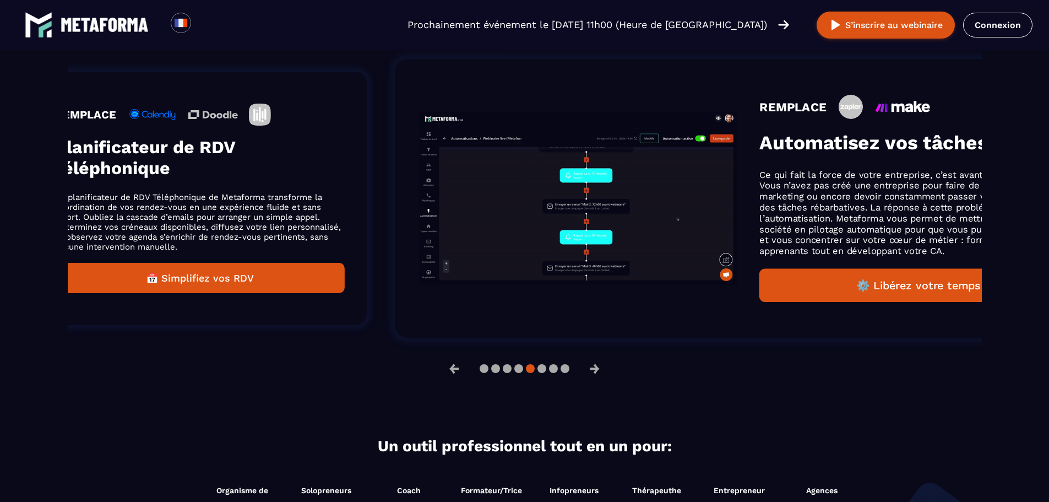
click at [264, 238] on div "REMPLACE Planificateur de RDV téléphonique Le planificateur de RDV Téléphonique…" at bounding box center [199, 198] width 289 height 189
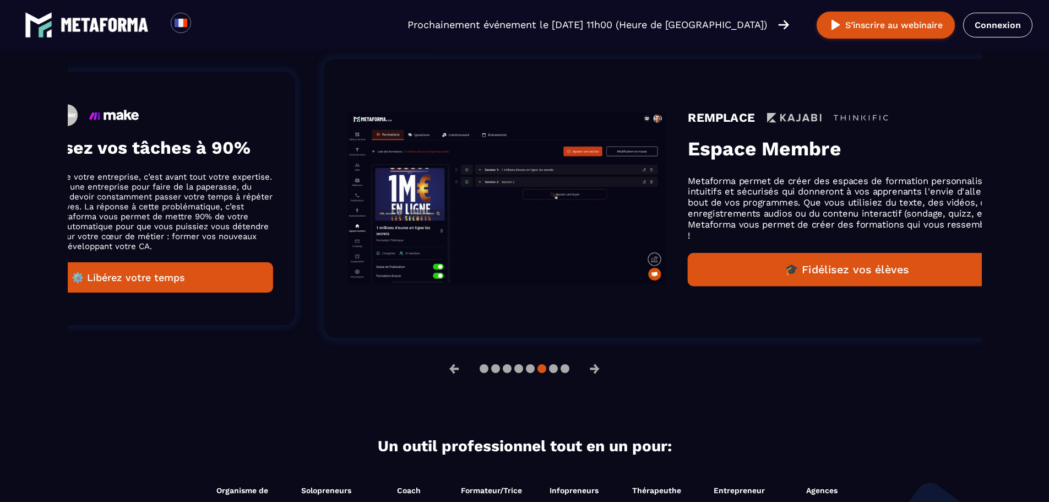
drag, startPoint x: 804, startPoint y: 172, endPoint x: 225, endPoint y: 226, distance: 581.3
click at [228, 226] on p "Ce qui fait la force de votre entreprise, c’est avant tout votre expertise. Vou…" at bounding box center [127, 211] width 289 height 79
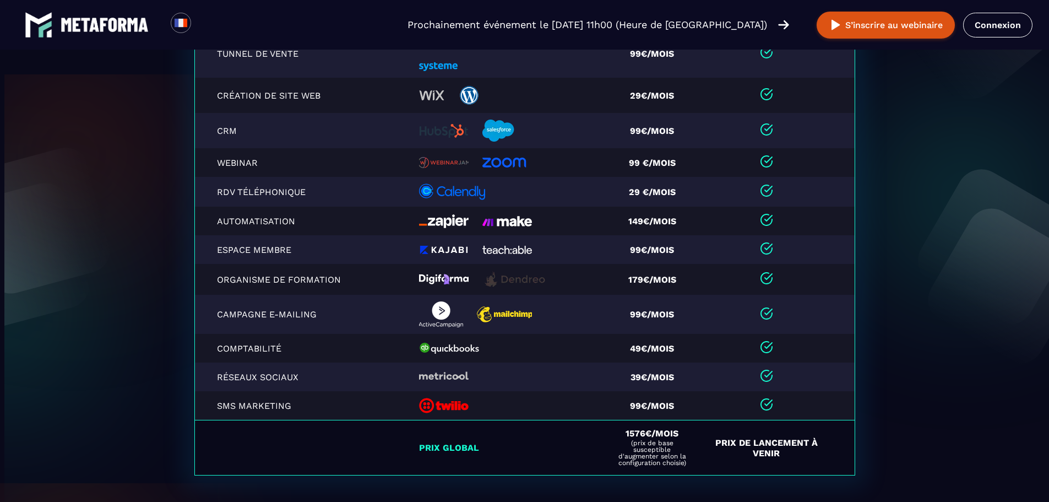
scroll to position [2368, 0]
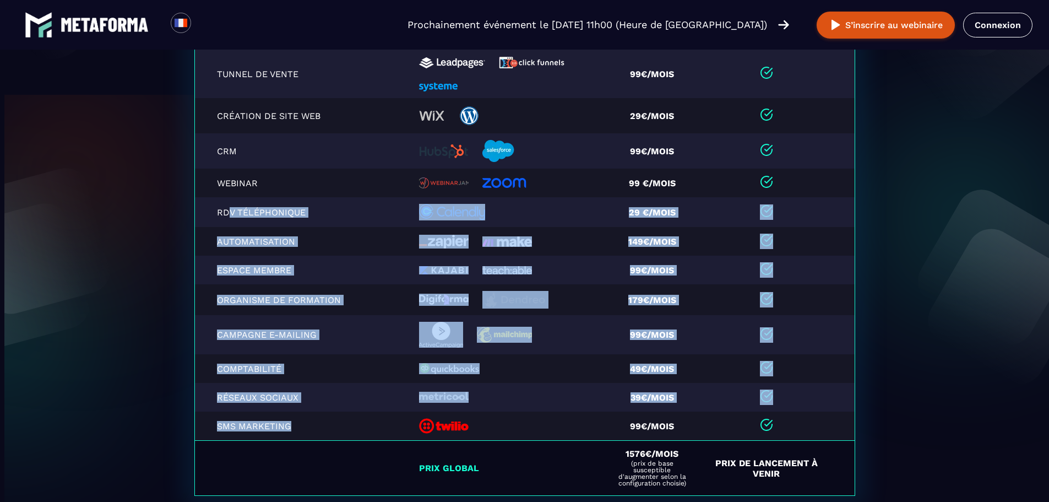
drag, startPoint x: 311, startPoint y: 430, endPoint x: 225, endPoint y: 210, distance: 235.9
click at [225, 210] on table "Fonctionnalités Remplaces Autre outils Tracking/Analytics 499€/mois Tunnel de v…" at bounding box center [524, 235] width 661 height 522
click at [280, 282] on td "Espace Membre" at bounding box center [303, 270] width 218 height 29
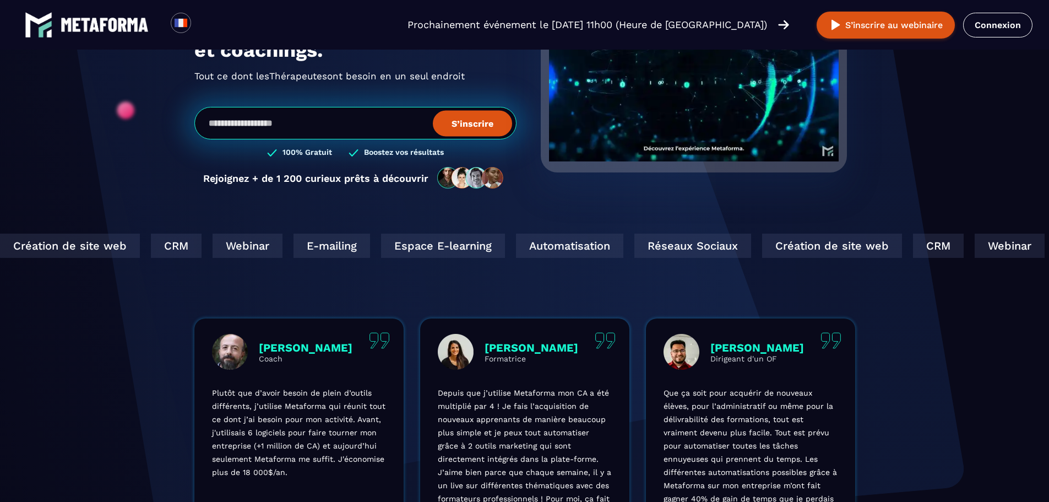
scroll to position [0, 0]
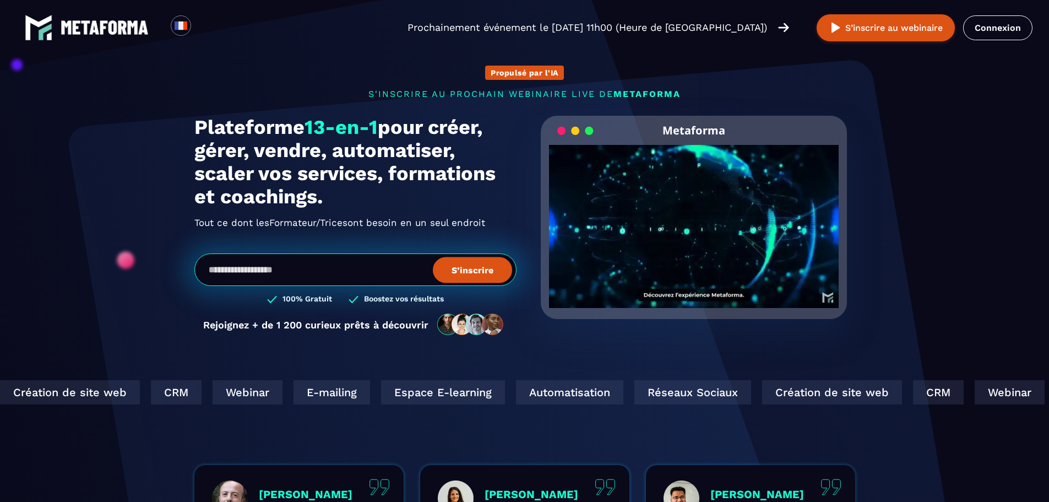
click at [695, 228] on video "Your browser does not support the video tag." at bounding box center [694, 217] width 290 height 145
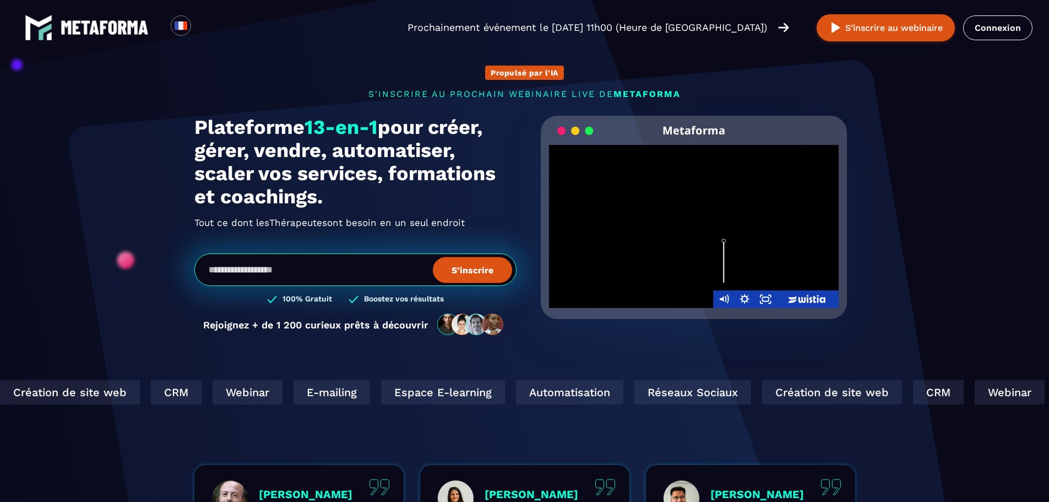
click at [724, 274] on div "Volume" at bounding box center [723, 262] width 21 height 58
click at [723, 267] on div "Volume" at bounding box center [723, 262] width 21 height 58
click at [719, 277] on div "Volume" at bounding box center [723, 262] width 21 height 58
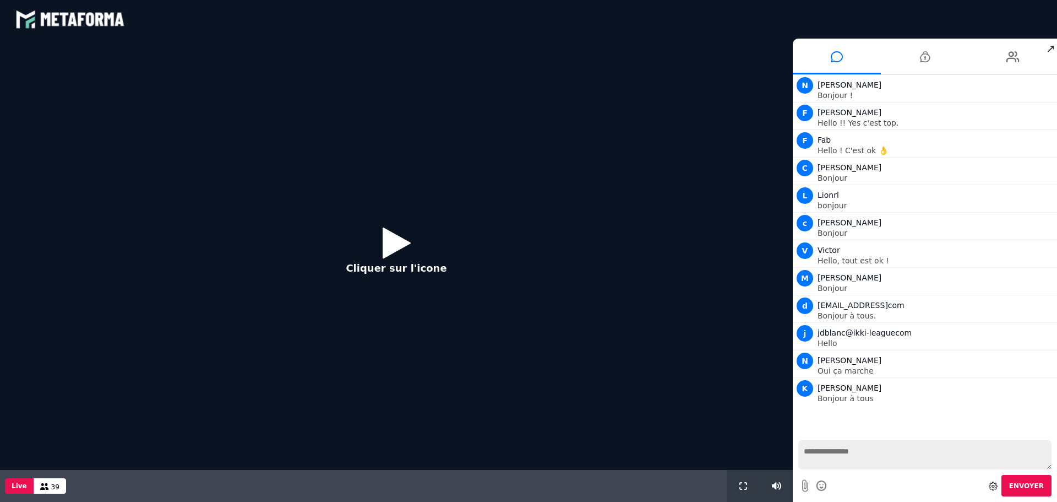
click at [864, 450] on textarea at bounding box center [925, 454] width 253 height 29
type textarea "*******"
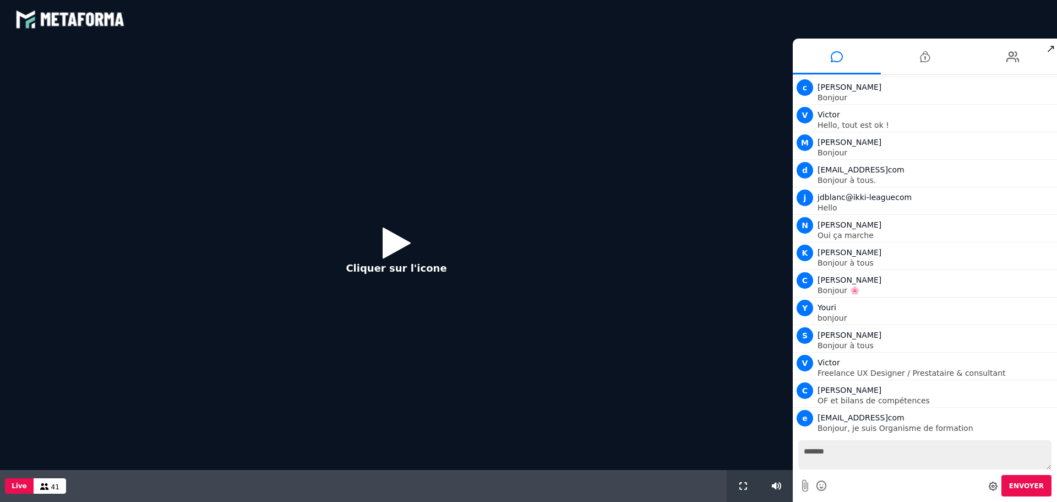
scroll to position [163, 0]
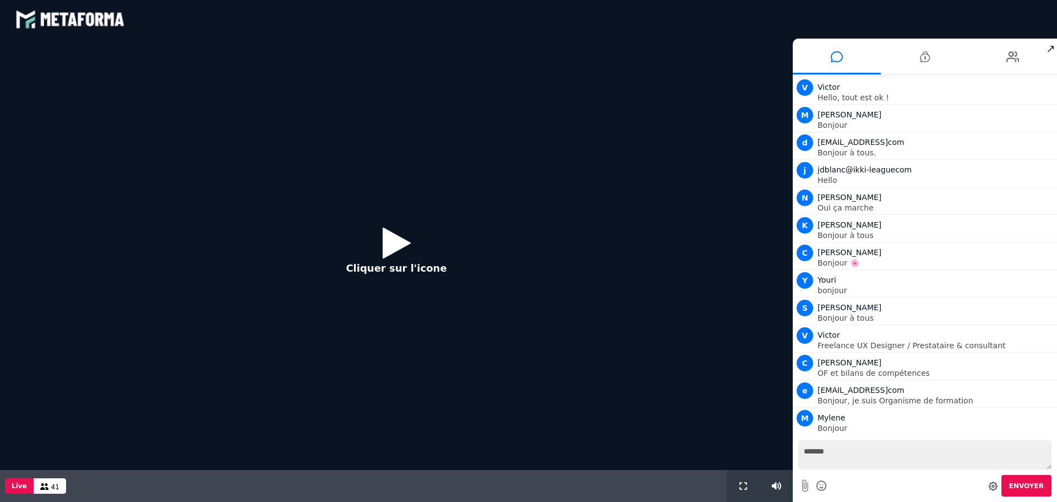
click at [387, 238] on icon at bounding box center [397, 243] width 28 height 36
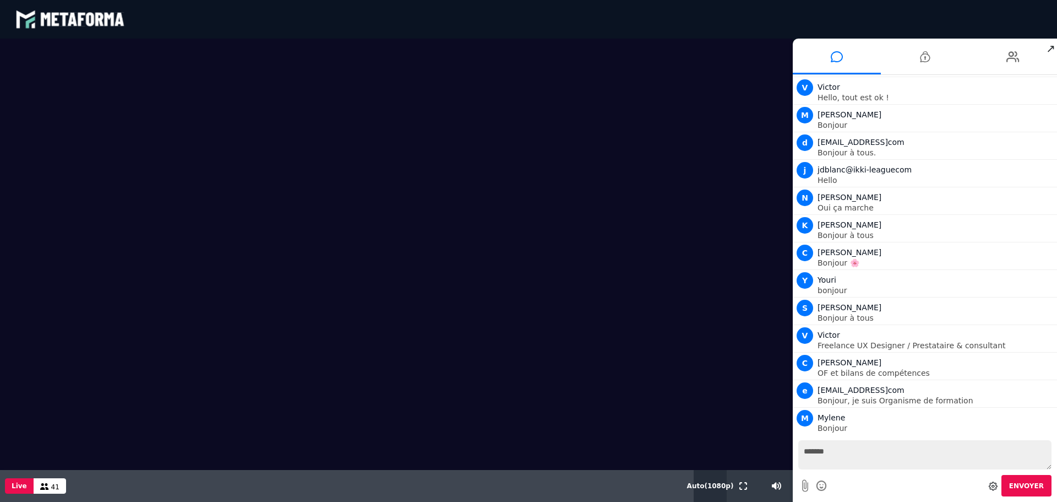
click at [718, 486] on button "Auto ( 1080 p)" at bounding box center [710, 486] width 51 height 32
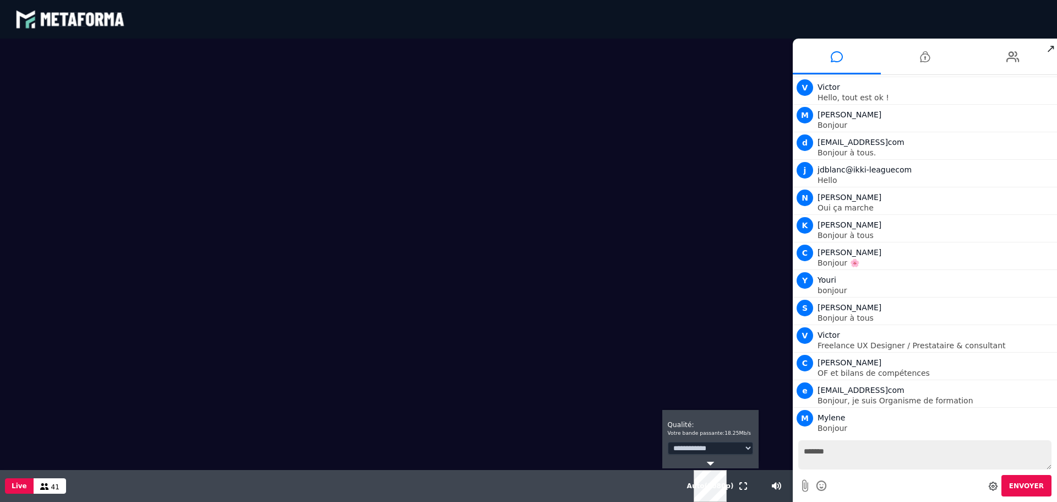
scroll to position [191, 0]
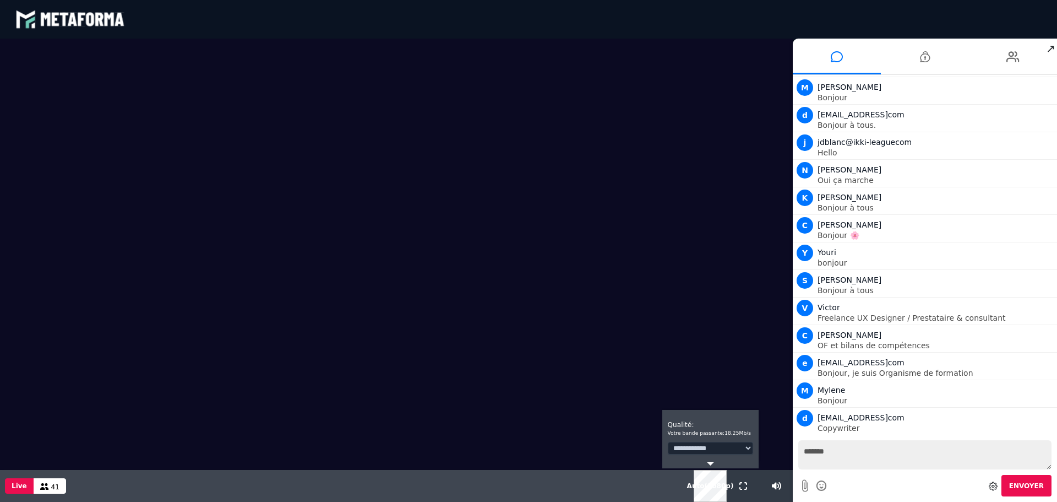
click at [746, 452] on select "**********" at bounding box center [710, 448] width 85 height 13
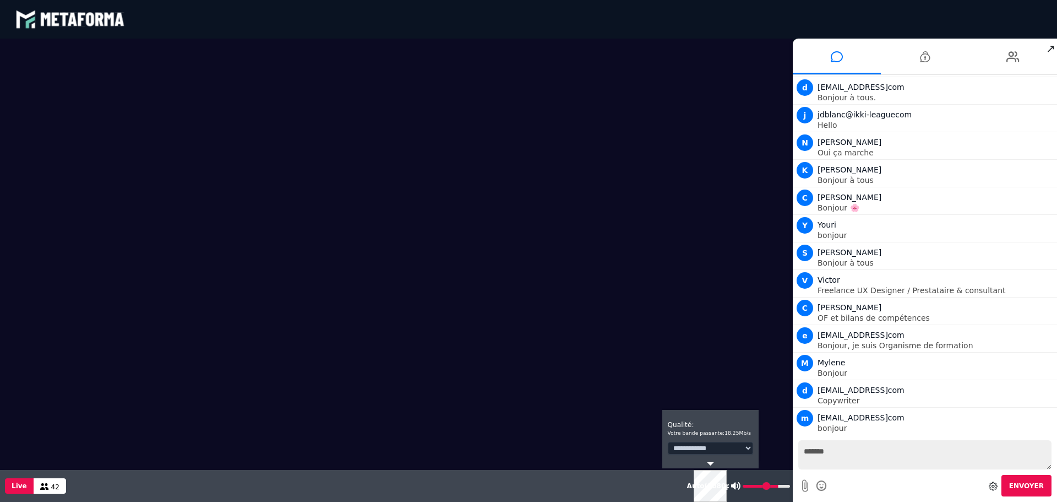
scroll to position [246, 0]
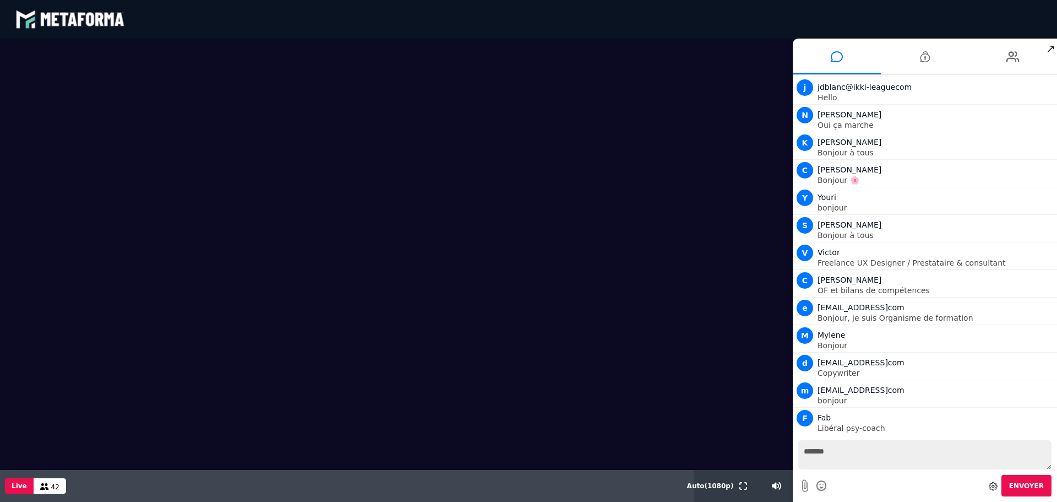
click at [851, 456] on textarea "*******" at bounding box center [925, 454] width 253 height 29
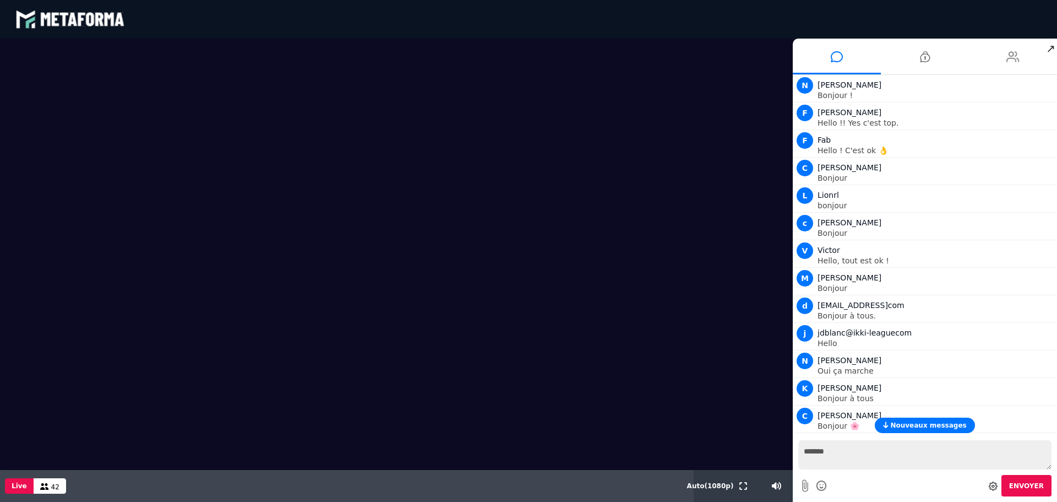
click at [1016, 53] on icon at bounding box center [1013, 57] width 13 height 28
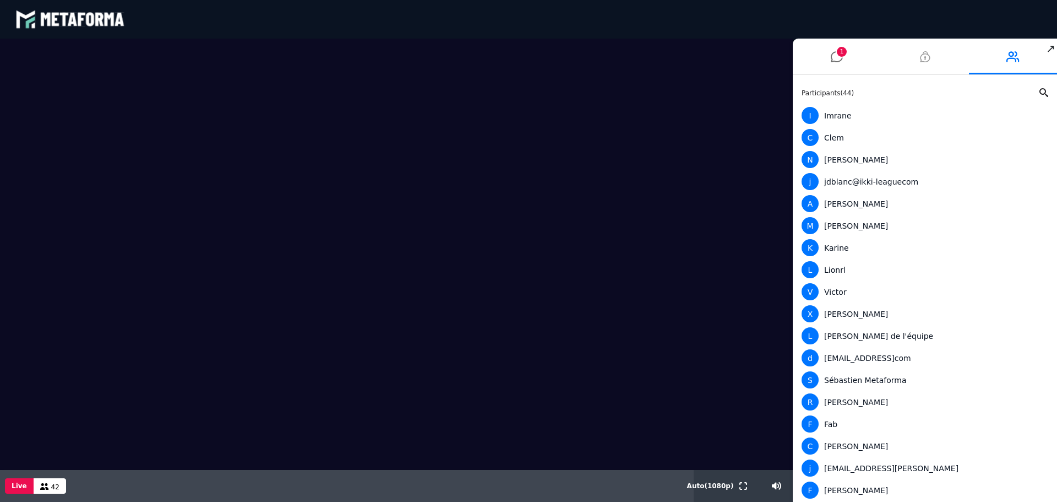
click at [937, 58] on li at bounding box center [925, 57] width 88 height 36
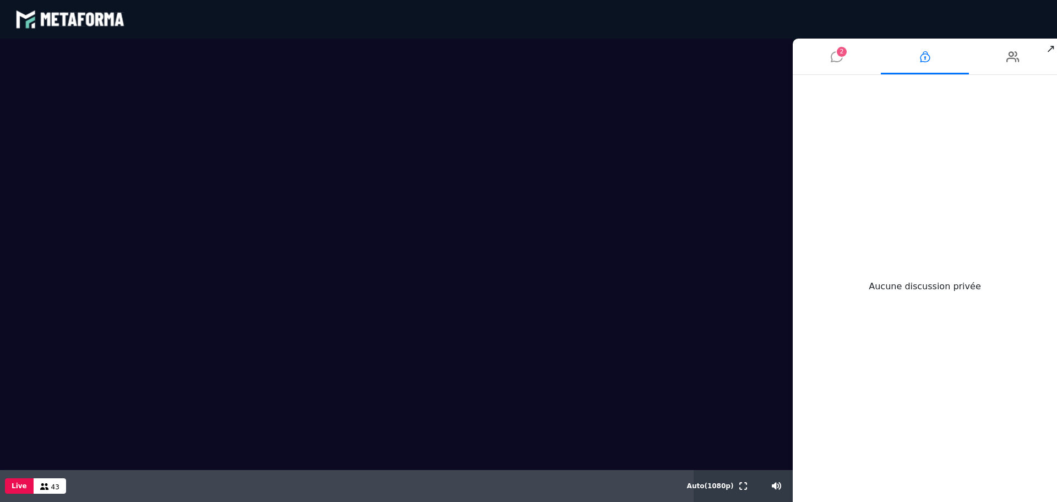
click at [840, 58] on icon at bounding box center [837, 57] width 12 height 28
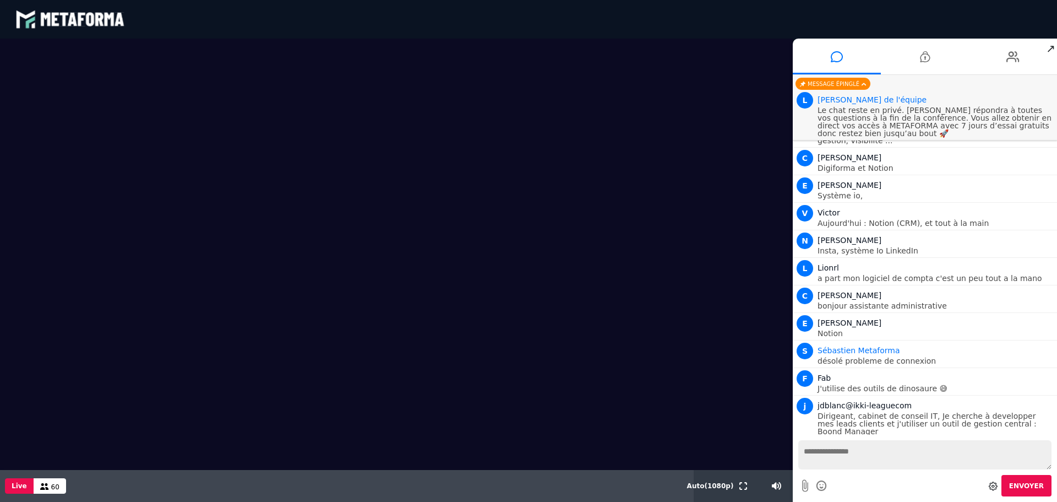
scroll to position [1339, 0]
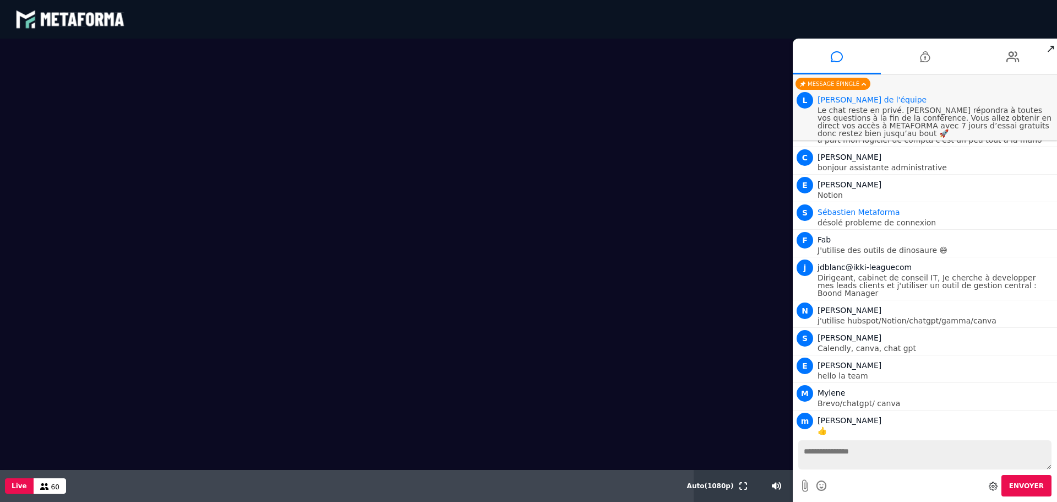
paste textarea "**********"
type textarea "**********"
click at [1032, 484] on span "Envoyer" at bounding box center [1026, 486] width 35 height 8
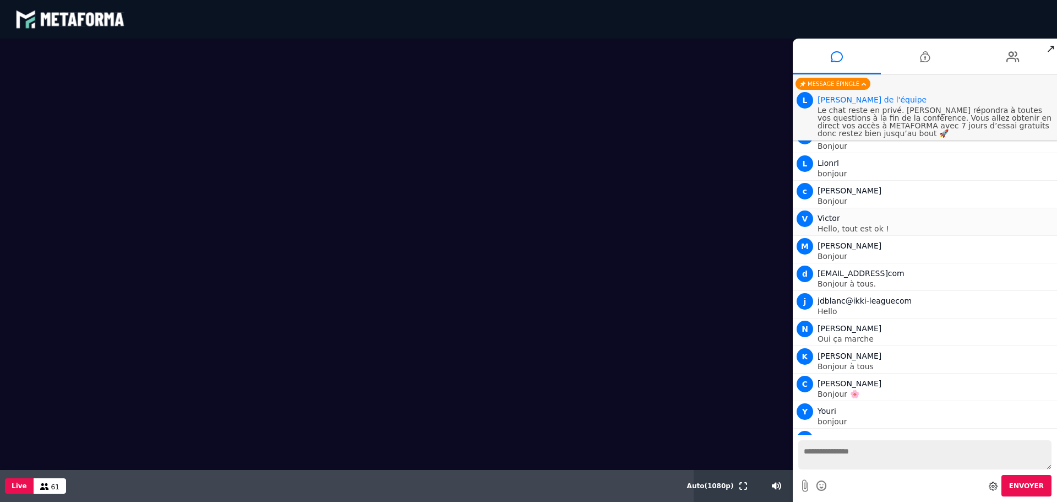
scroll to position [0, 0]
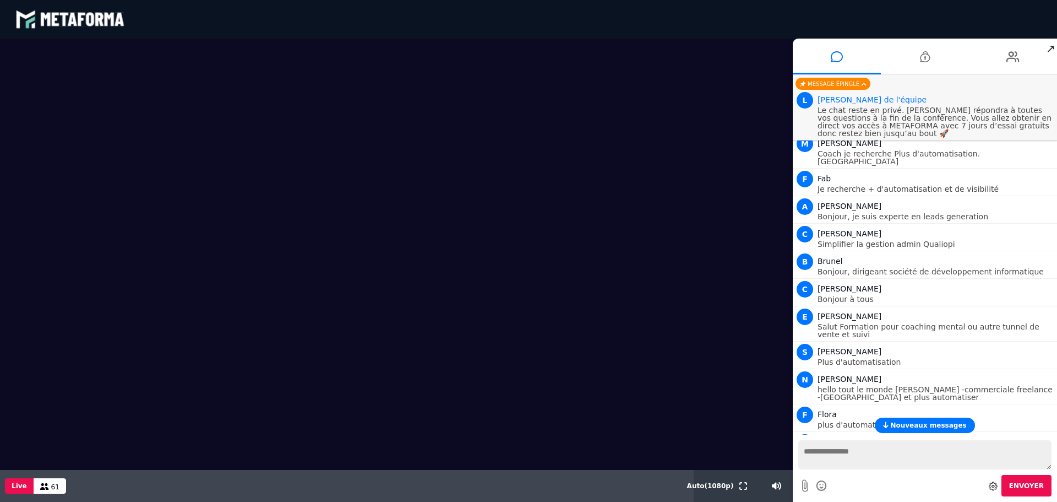
click at [930, 424] on span "Nouveaux messages" at bounding box center [929, 425] width 76 height 8
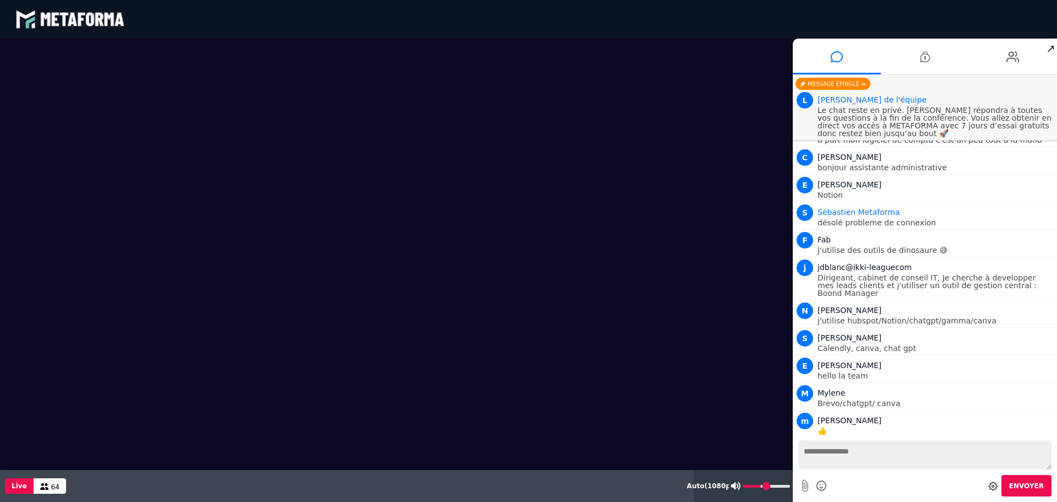
type input "**"
click at [762, 486] on input "range" at bounding box center [766, 486] width 47 height 3
click at [814, 459] on textarea at bounding box center [925, 454] width 253 height 29
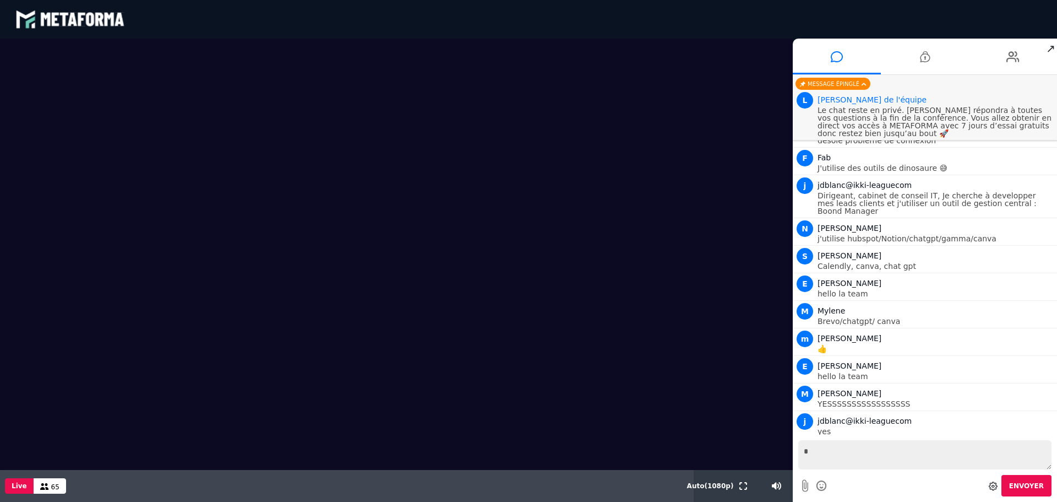
type textarea "**"
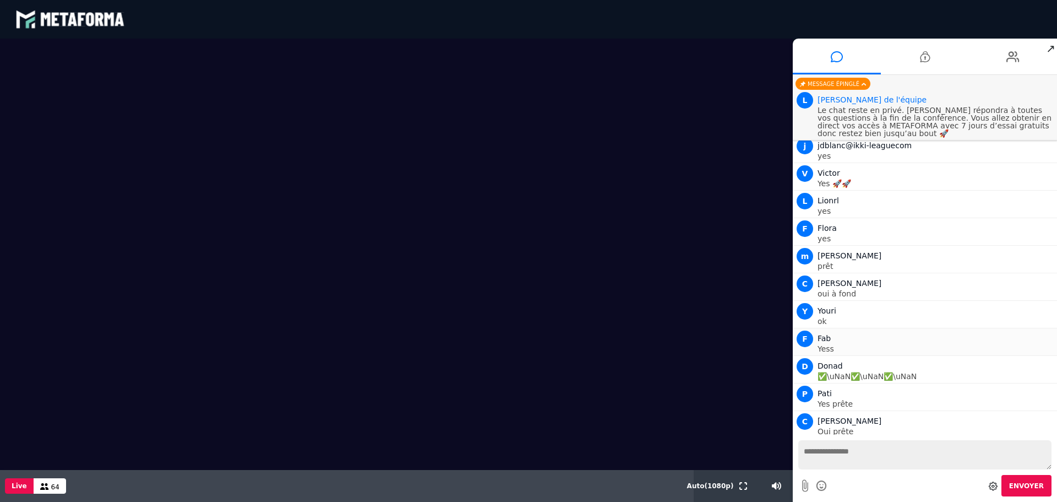
scroll to position [1669, 0]
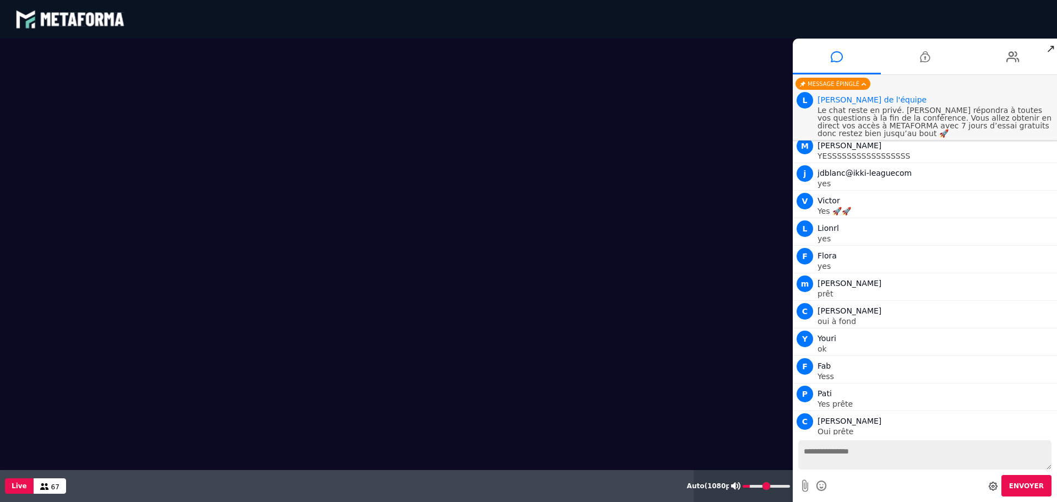
click at [753, 485] on input "range" at bounding box center [766, 486] width 47 height 3
click at [758, 487] on input "range" at bounding box center [766, 486] width 47 height 3
type input "**"
click at [700, 483] on button "Auto ( 1080 p)" at bounding box center [710, 486] width 51 height 32
click at [625, 475] on div "Live 67" at bounding box center [347, 486] width 694 height 32
